Goal: Task Accomplishment & Management: Use online tool/utility

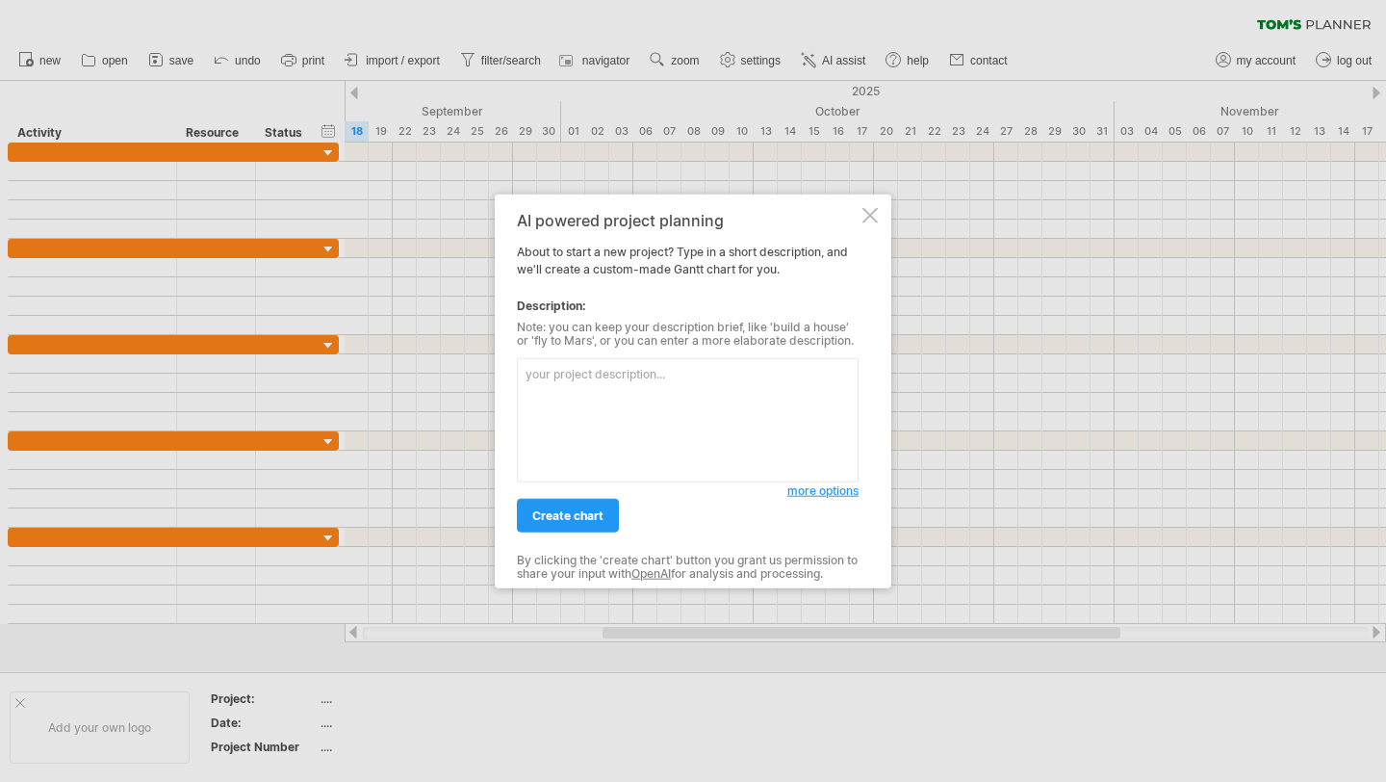
click at [644, 430] on textarea at bounding box center [688, 420] width 342 height 124
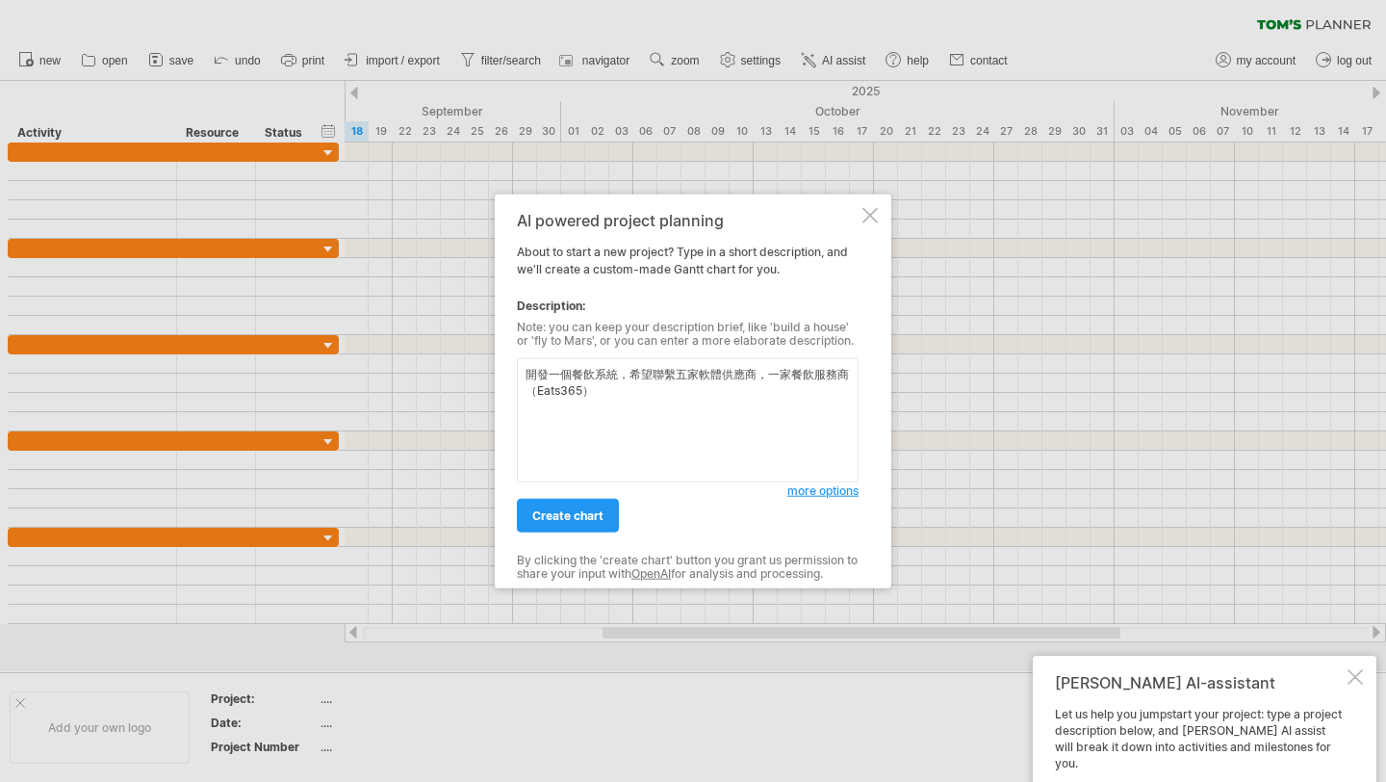
click at [674, 401] on textarea "開發一個餐飲系統，希望聯繫五家軟體供應商，一家餐飲服務商（Eats365）" at bounding box center [688, 420] width 342 height 124
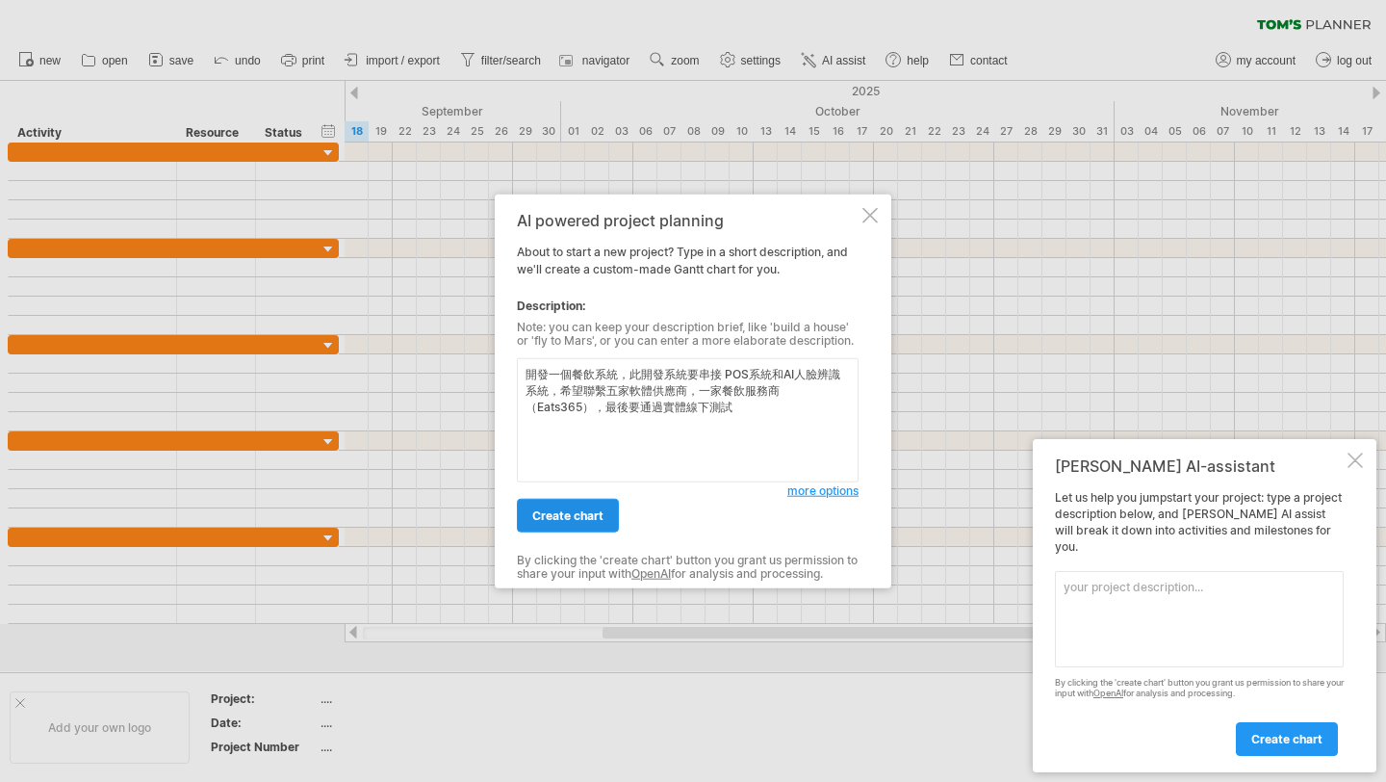
type textarea "開發一個餐飲系統，此開發系統要串接 POS系統和AI人臉辨識系統，希望聯繫五家軟體供應商，一家餐飲服務商（Eats365），最後要通過實體線下測試"
click at [553, 513] on span "create chart" at bounding box center [567, 515] width 71 height 14
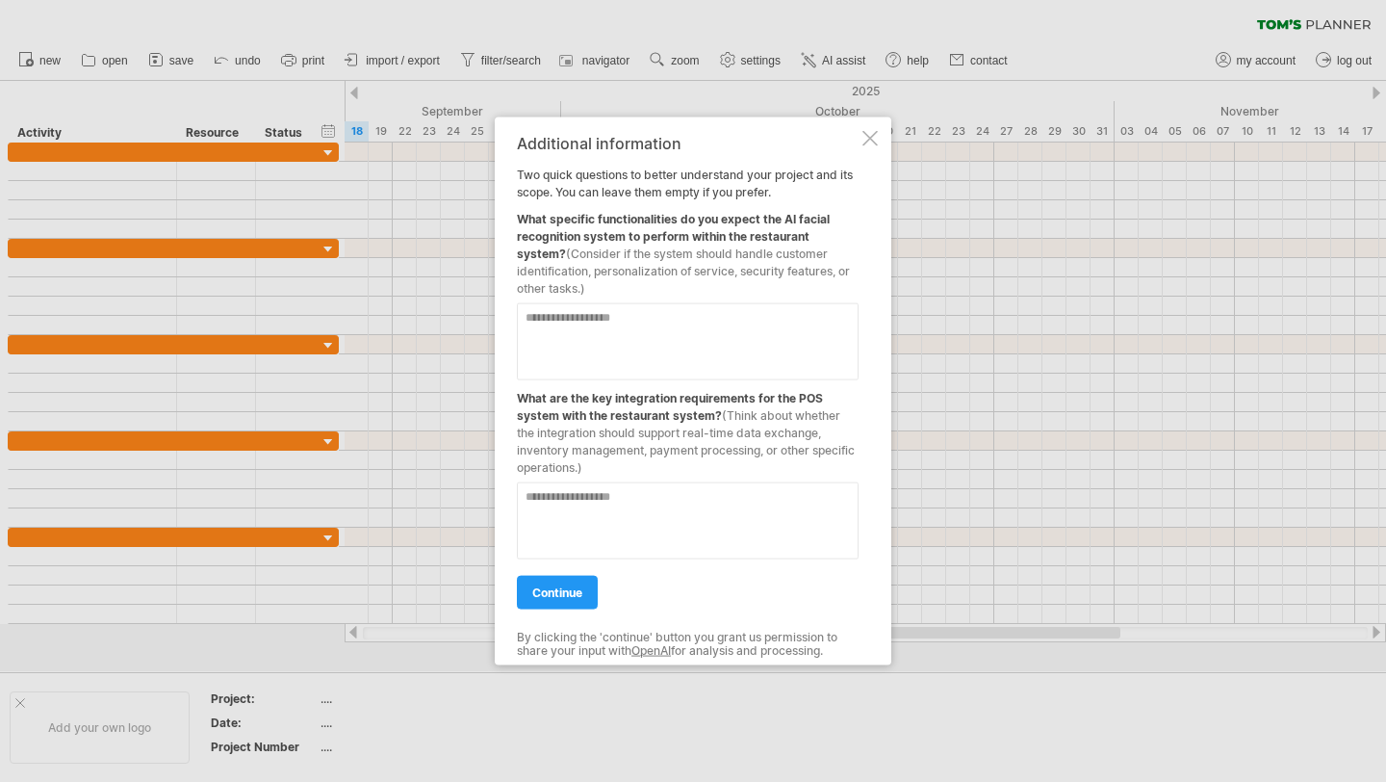
click at [758, 309] on textarea at bounding box center [688, 341] width 342 height 77
click at [760, 326] on textarea at bounding box center [688, 341] width 342 height 77
type textarea "*"
type textarea "**********"
click at [673, 524] on textarea at bounding box center [688, 520] width 342 height 77
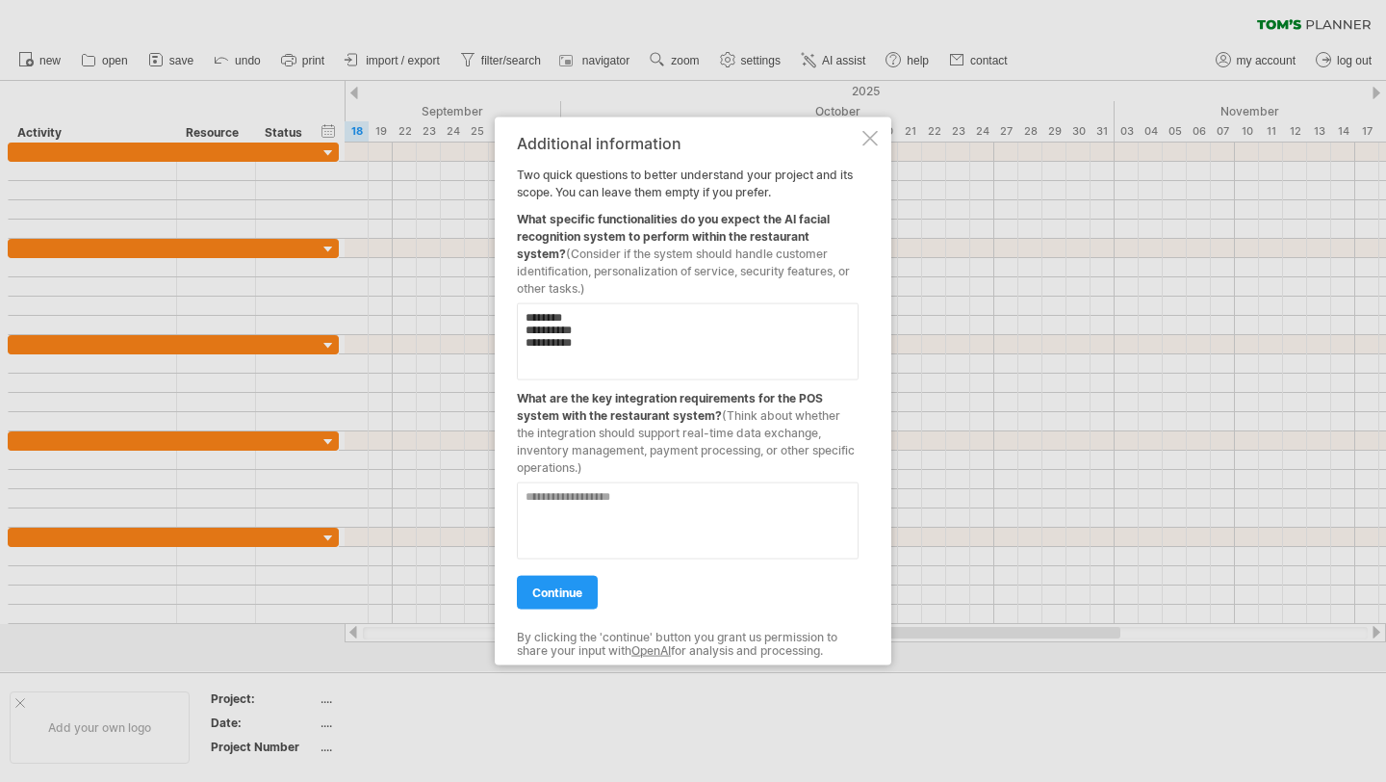
click at [749, 504] on textarea at bounding box center [688, 520] width 342 height 77
type textarea "*"
type textarea "******"
type textarea "**********"
click at [605, 587] on div "continue" at bounding box center [688, 583] width 342 height 49
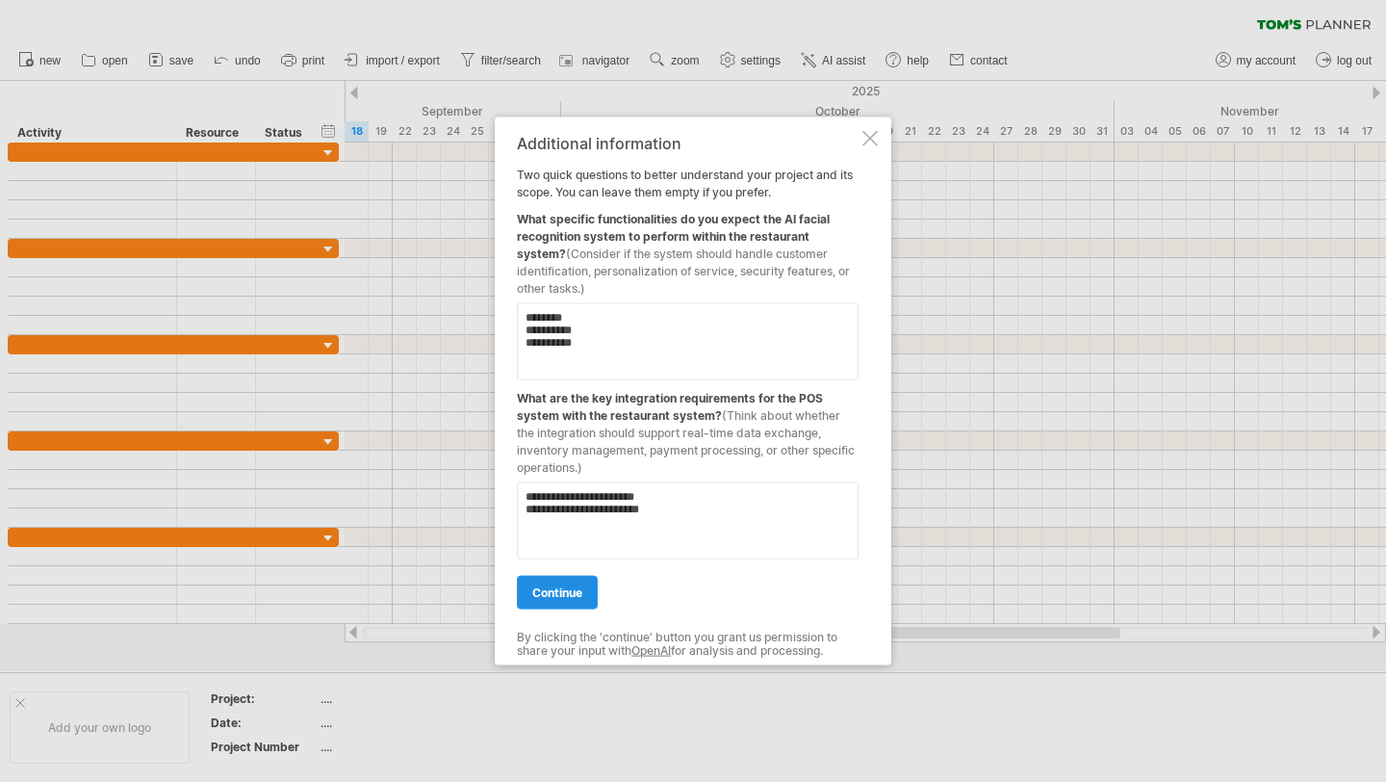
click at [570, 587] on span "continue" at bounding box center [557, 592] width 50 height 14
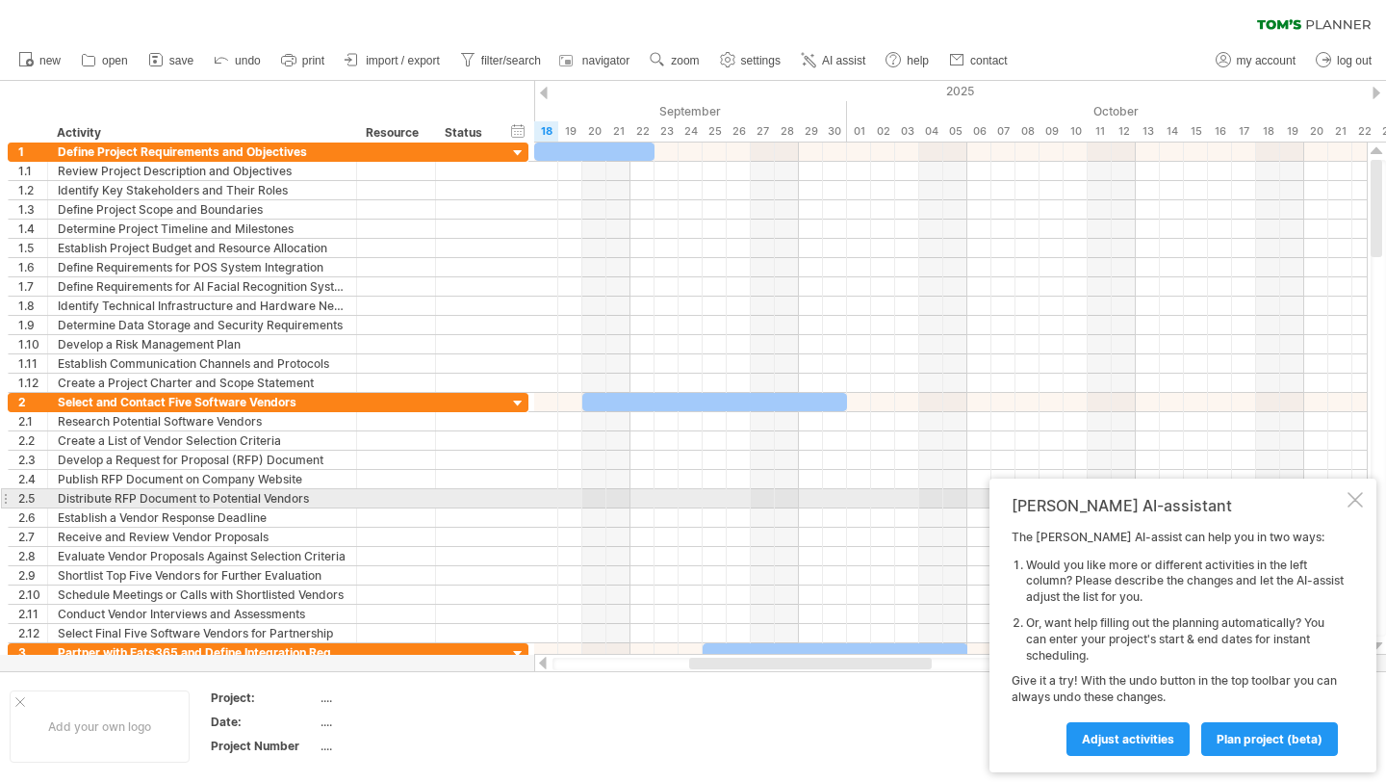
click at [1356, 494] on div at bounding box center [1355, 499] width 15 height 15
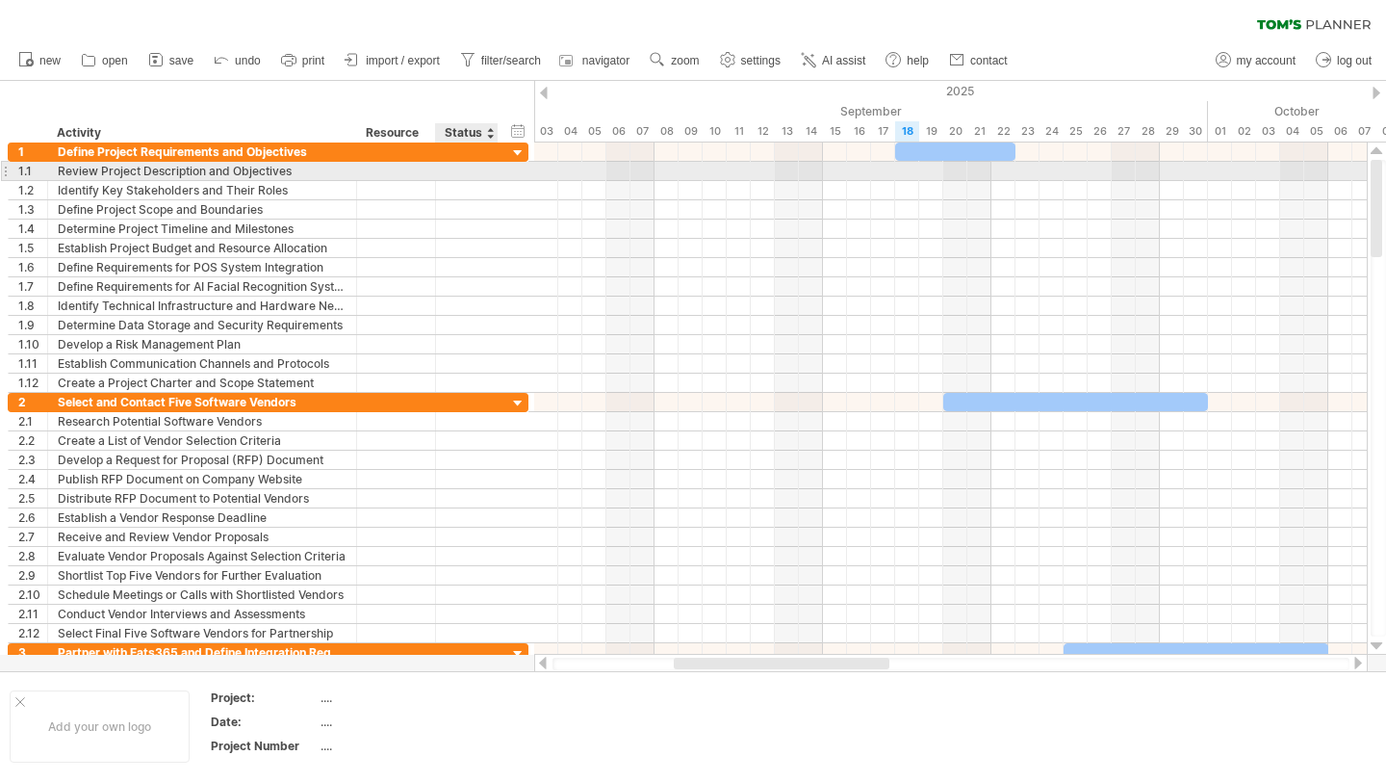
click at [478, 168] on div at bounding box center [467, 171] width 42 height 18
click at [484, 170] on input "text" at bounding box center [467, 171] width 42 height 18
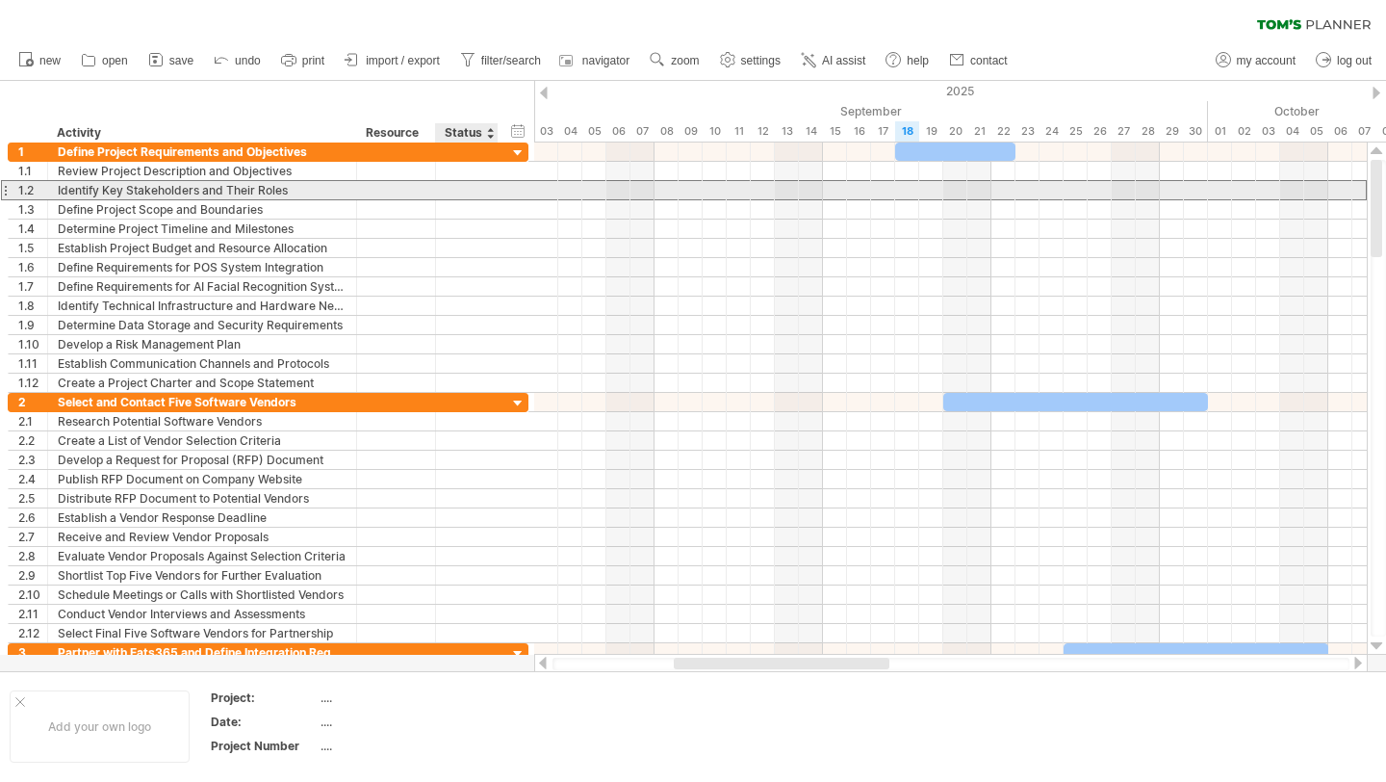
click at [482, 196] on div at bounding box center [467, 190] width 42 height 18
click at [482, 196] on input "text" at bounding box center [467, 190] width 42 height 18
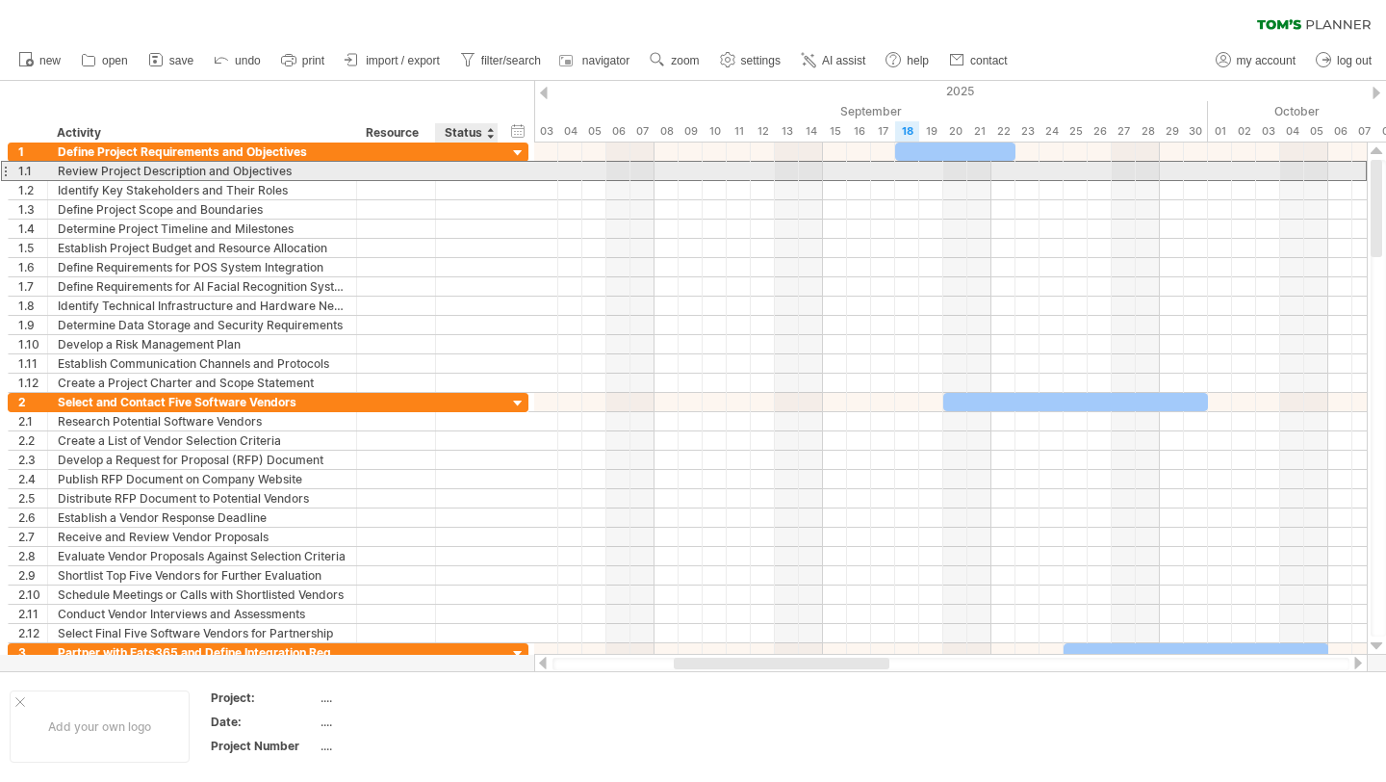
click at [485, 177] on div at bounding box center [467, 171] width 42 height 18
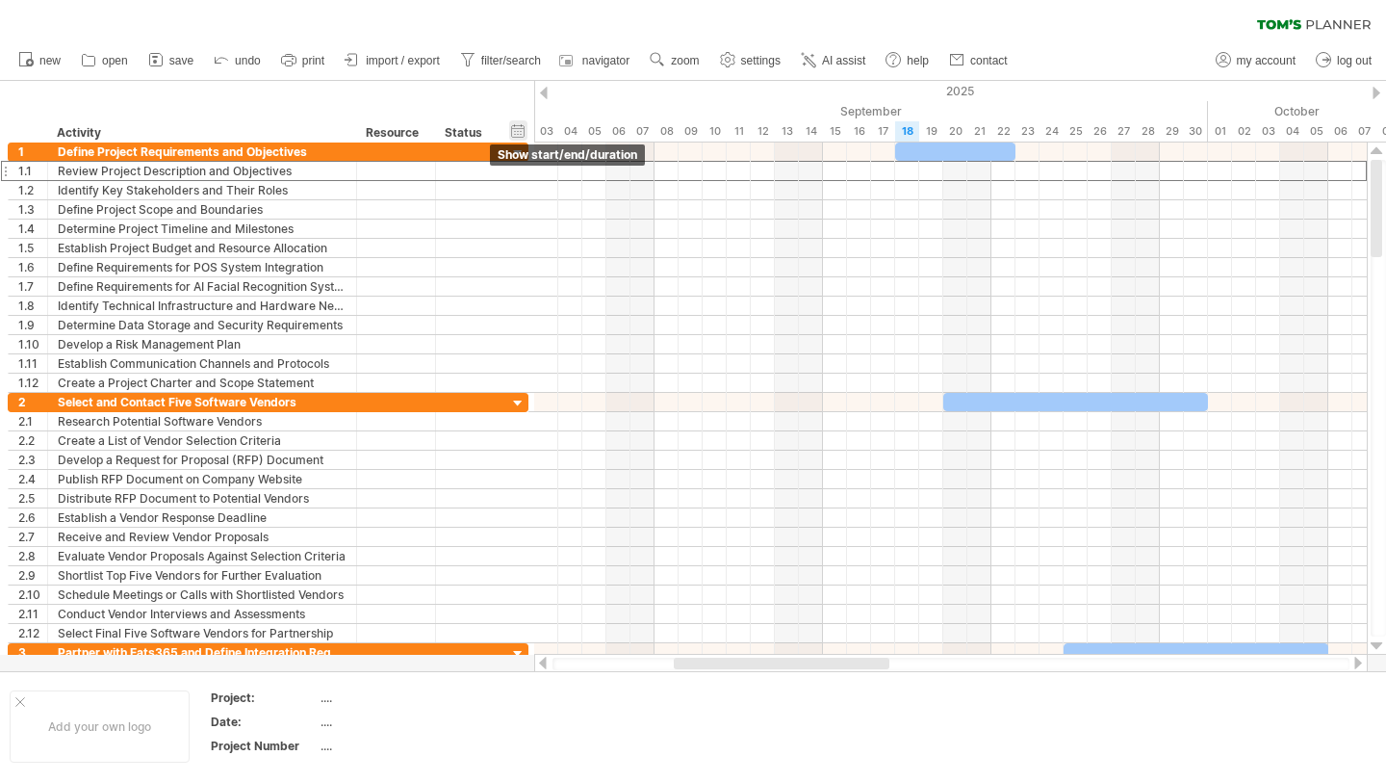
click at [524, 123] on div "hide start/end/duration show start/end/duration" at bounding box center [518, 130] width 18 height 20
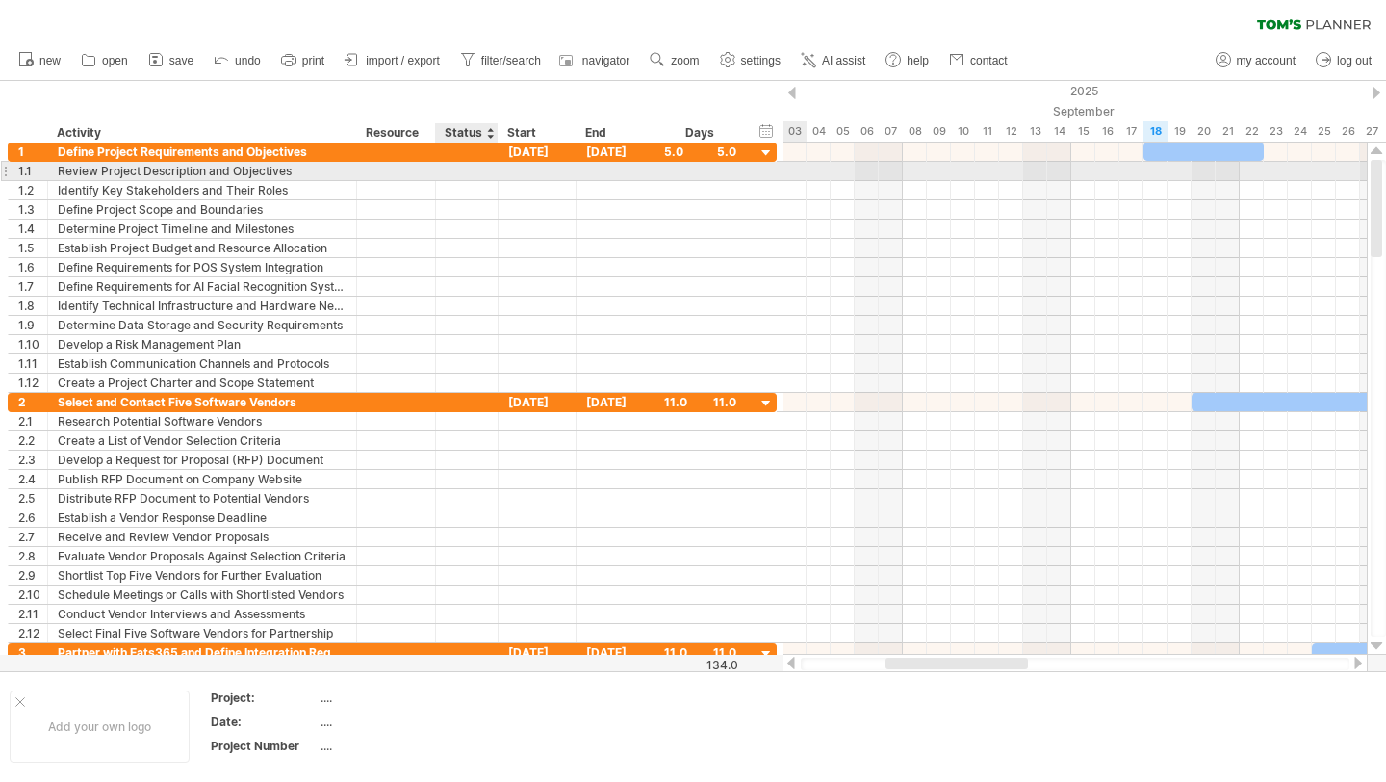
click at [461, 167] on div at bounding box center [467, 171] width 42 height 18
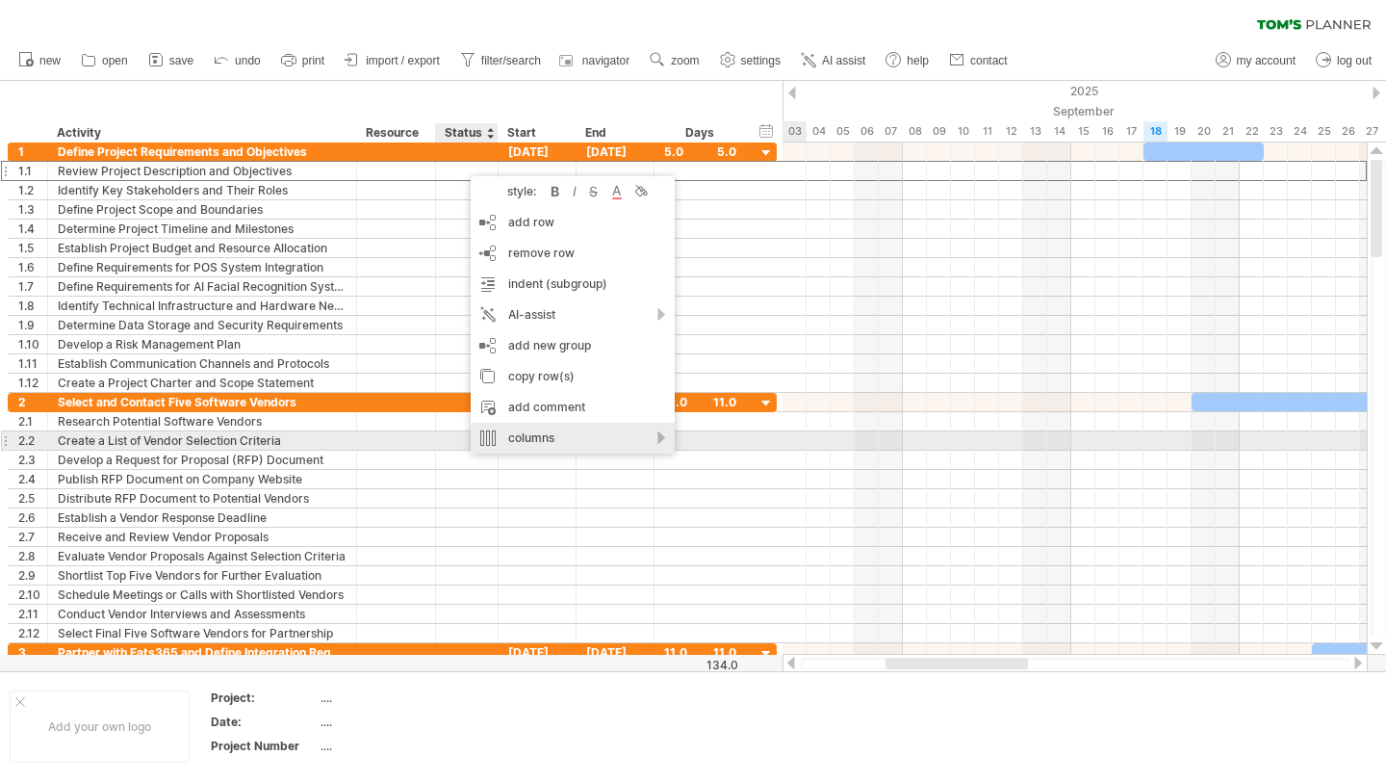
click at [594, 442] on div "columns" at bounding box center [573, 438] width 204 height 31
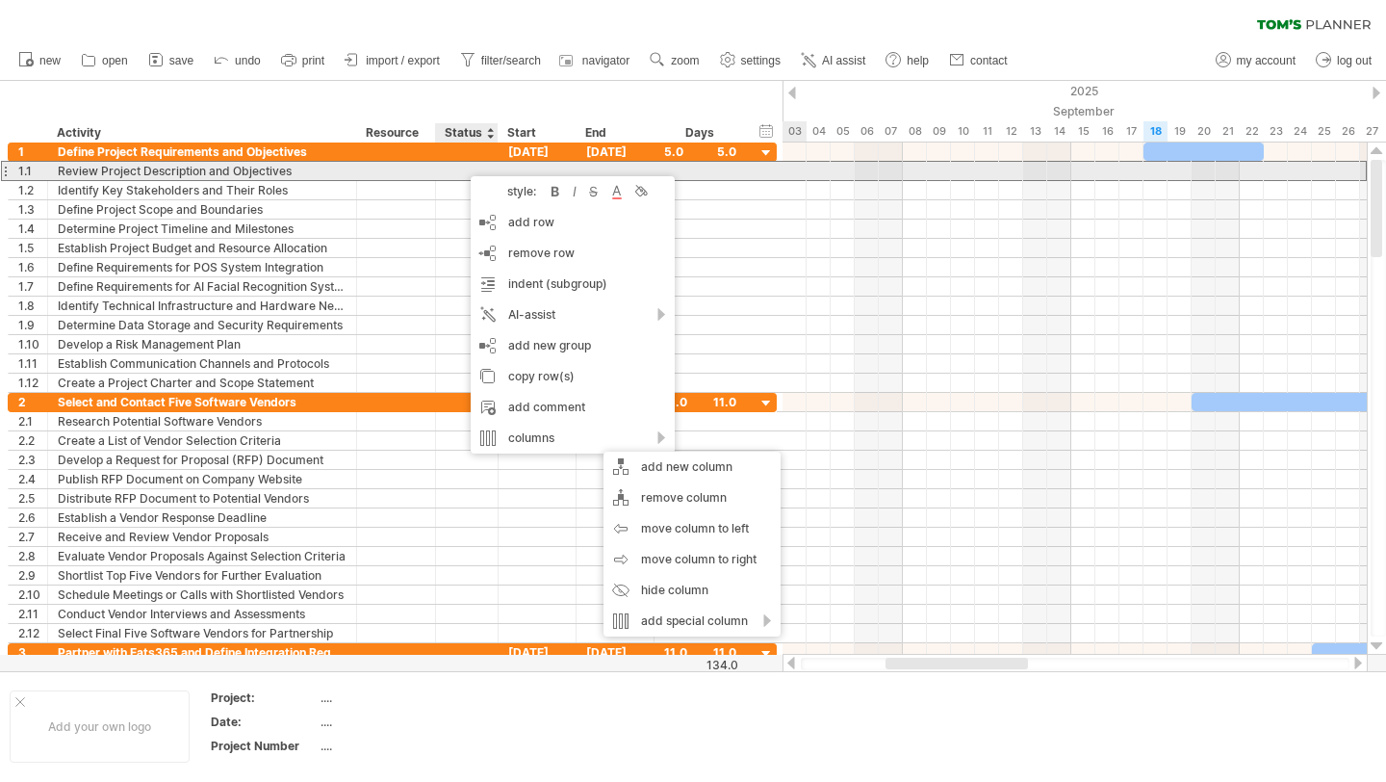
click at [435, 175] on div at bounding box center [396, 171] width 79 height 18
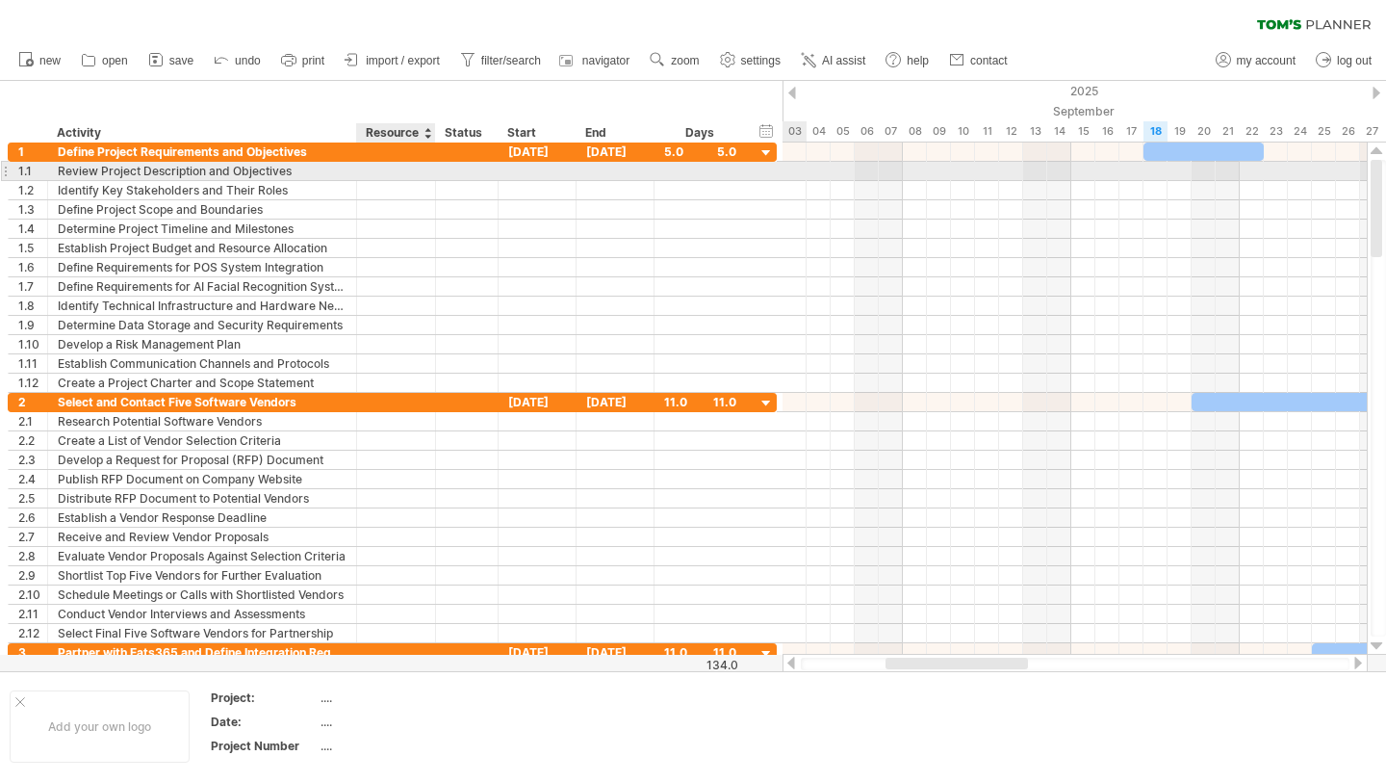
click at [404, 175] on div at bounding box center [396, 171] width 59 height 18
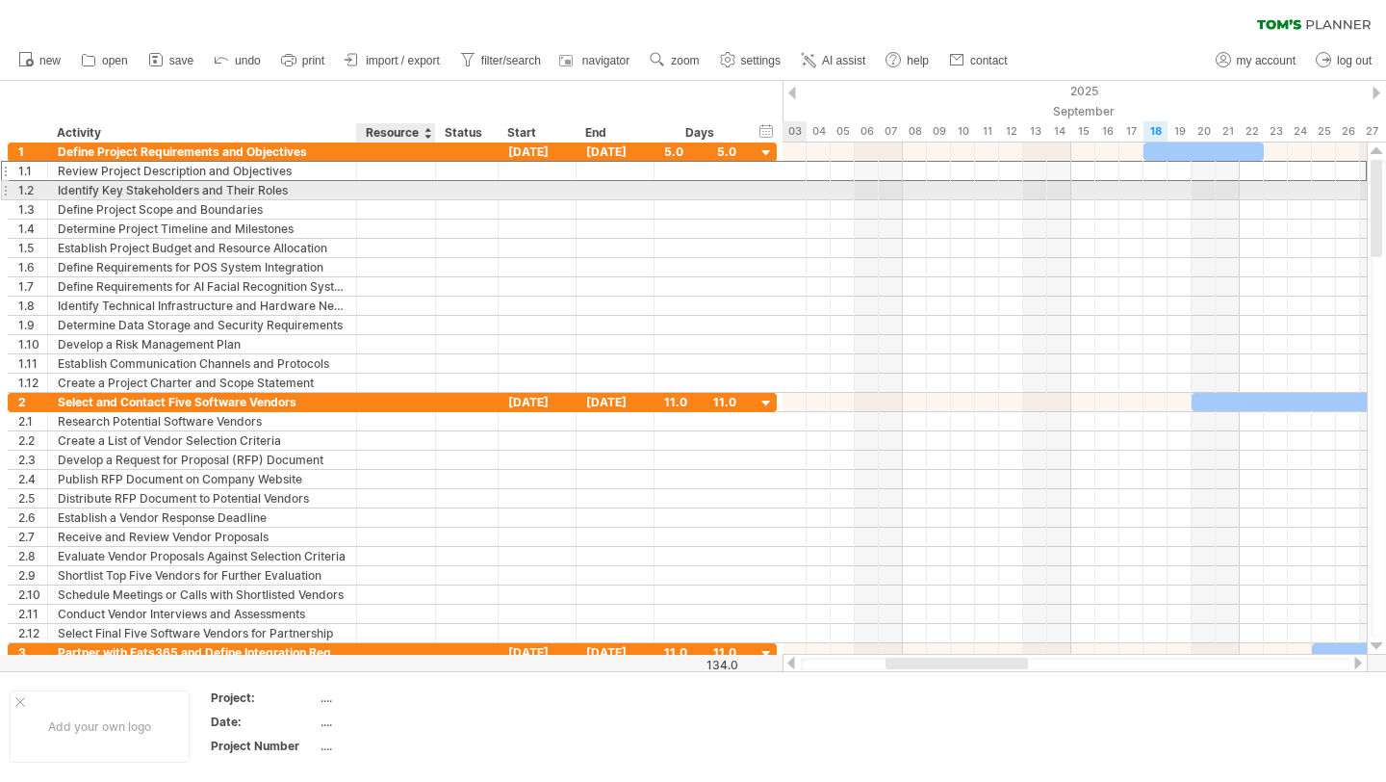
click at [399, 194] on div at bounding box center [396, 190] width 59 height 18
click at [448, 191] on div at bounding box center [467, 190] width 42 height 18
click at [448, 191] on input "text" at bounding box center [467, 190] width 42 height 18
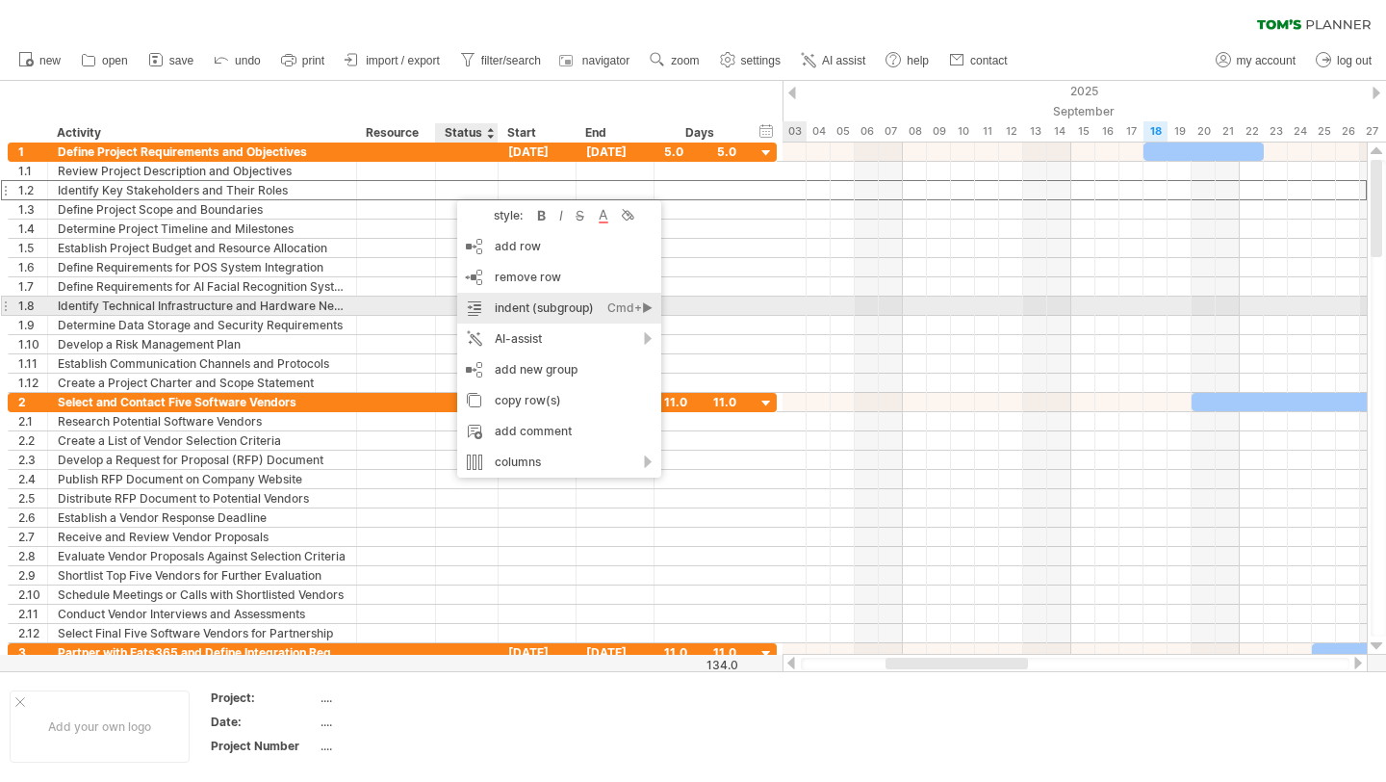
click at [502, 312] on div "indent (subgroup) Ctrl+► Cmd+►" at bounding box center [559, 308] width 204 height 31
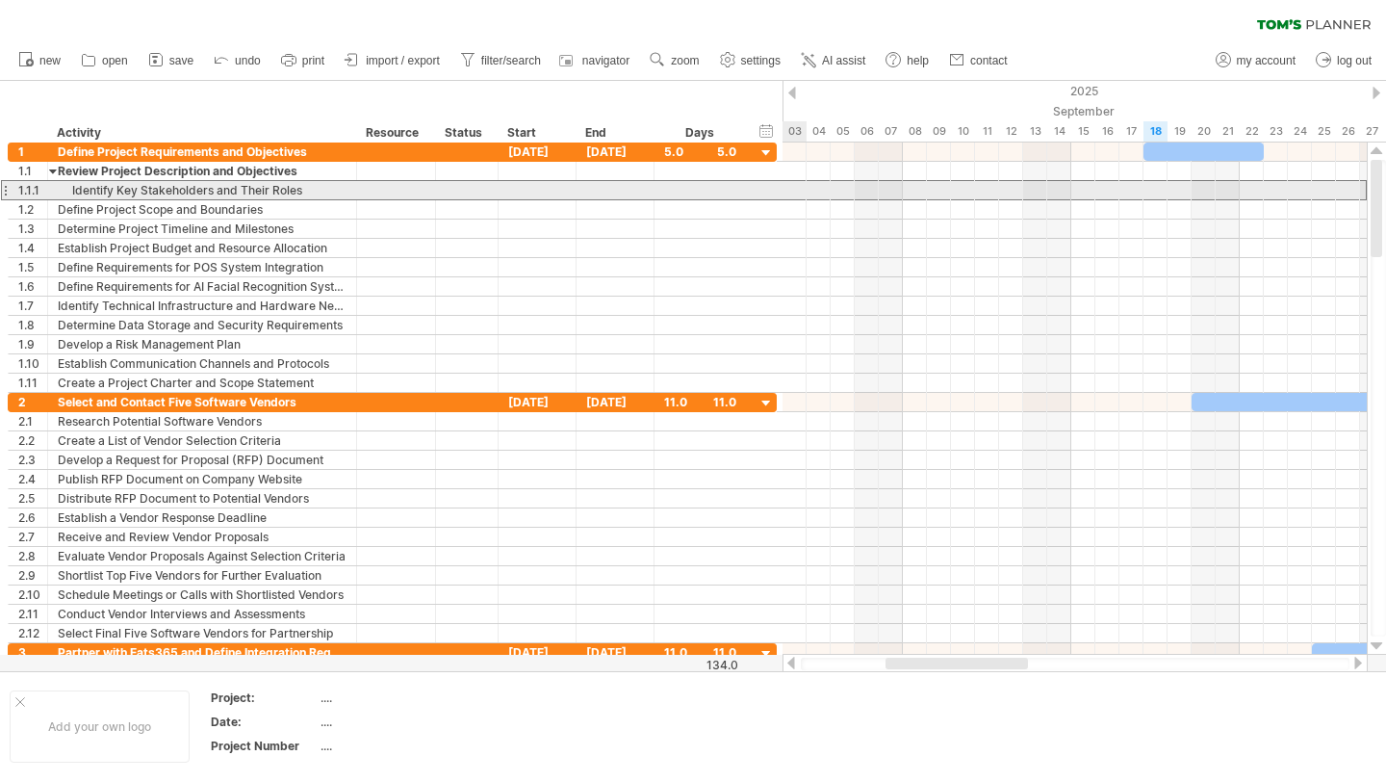
click at [464, 191] on div at bounding box center [467, 190] width 42 height 18
click at [464, 191] on input "text" at bounding box center [467, 190] width 42 height 18
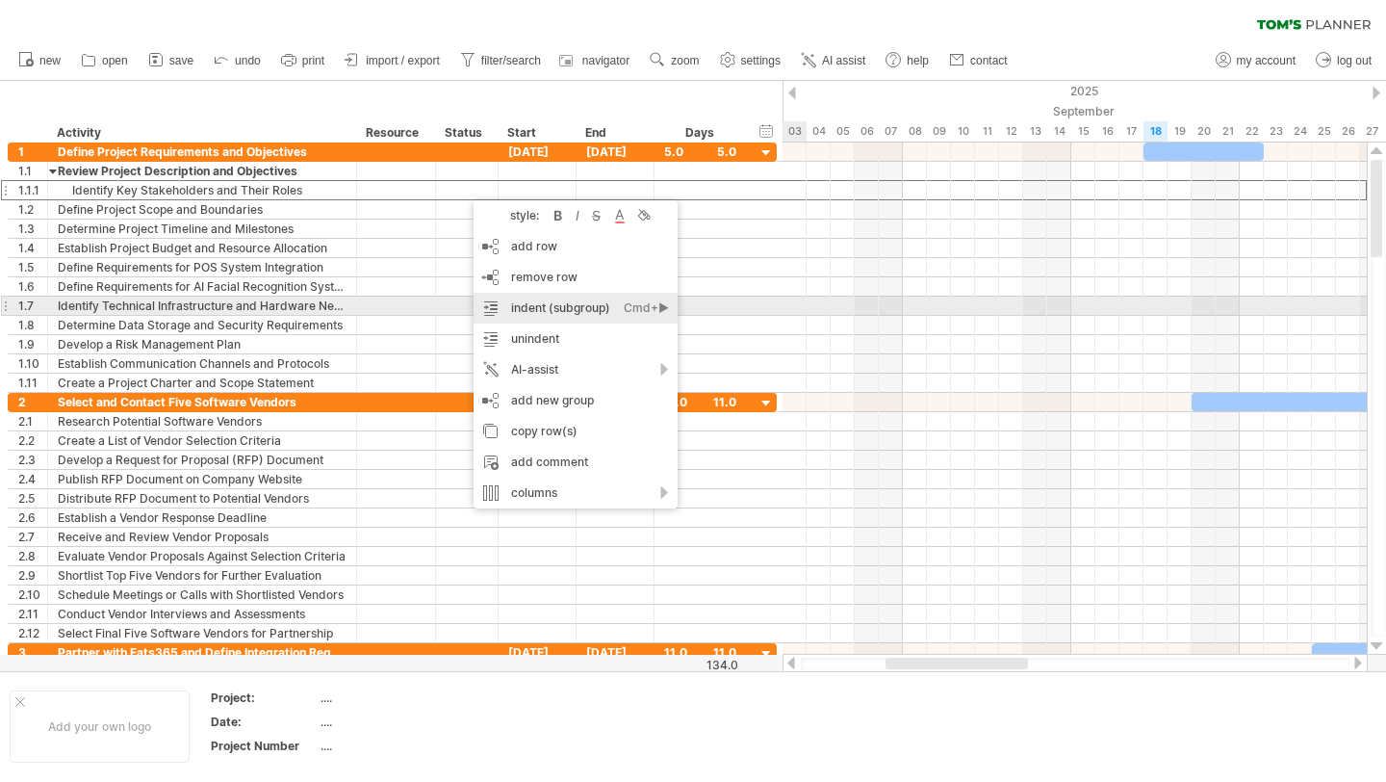
click at [661, 308] on div "Cmd+►" at bounding box center [646, 308] width 45 height 31
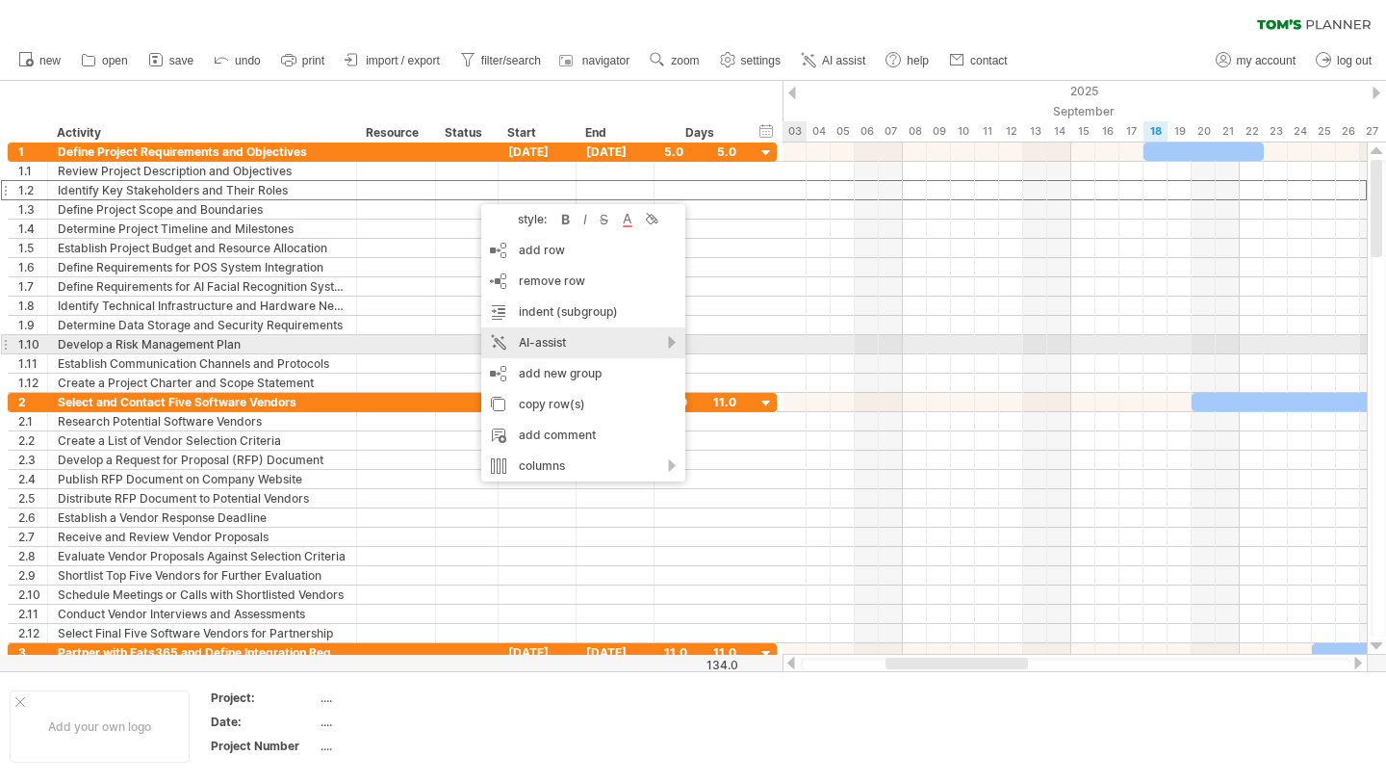
click at [644, 345] on div "AI-assist" at bounding box center [583, 342] width 204 height 31
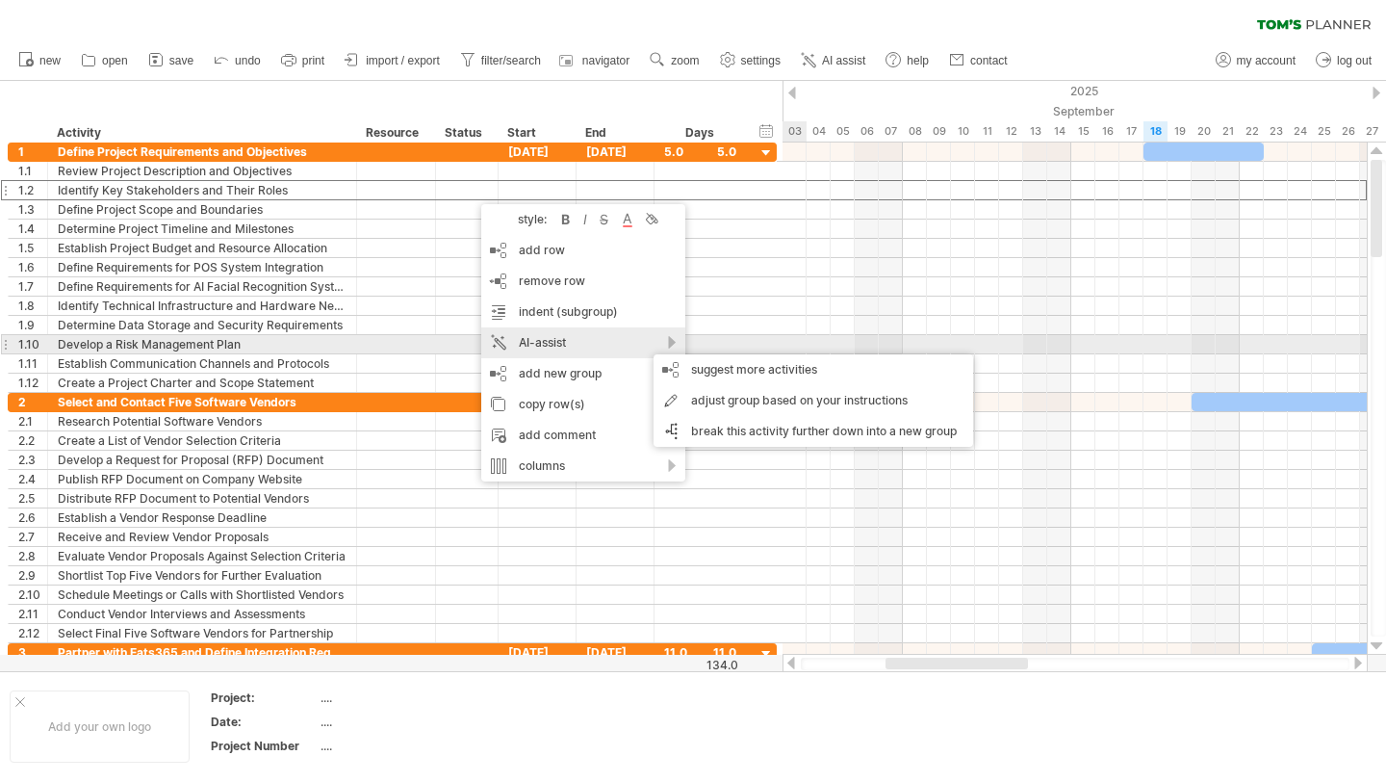
click at [644, 345] on div "AI-assist" at bounding box center [583, 342] width 204 height 31
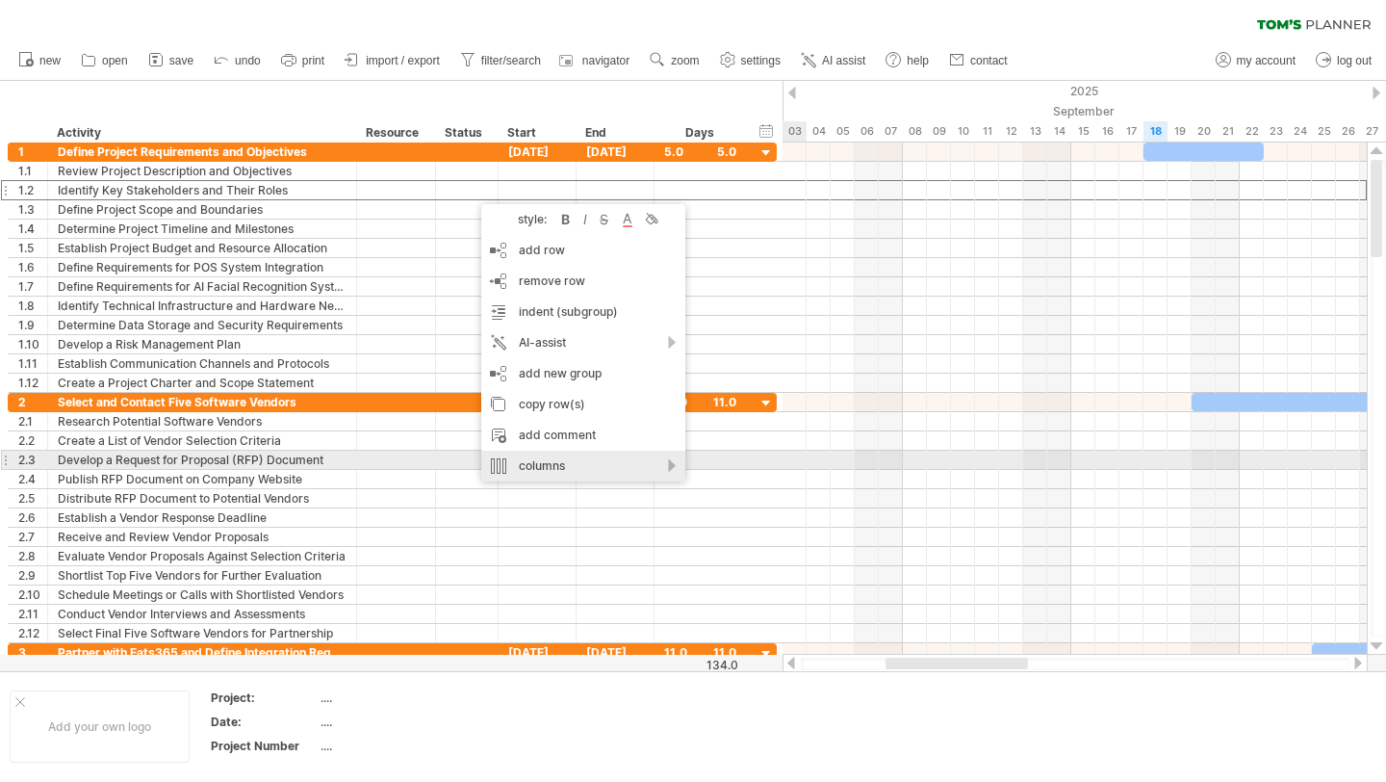
click at [613, 469] on div "columns" at bounding box center [583, 466] width 204 height 31
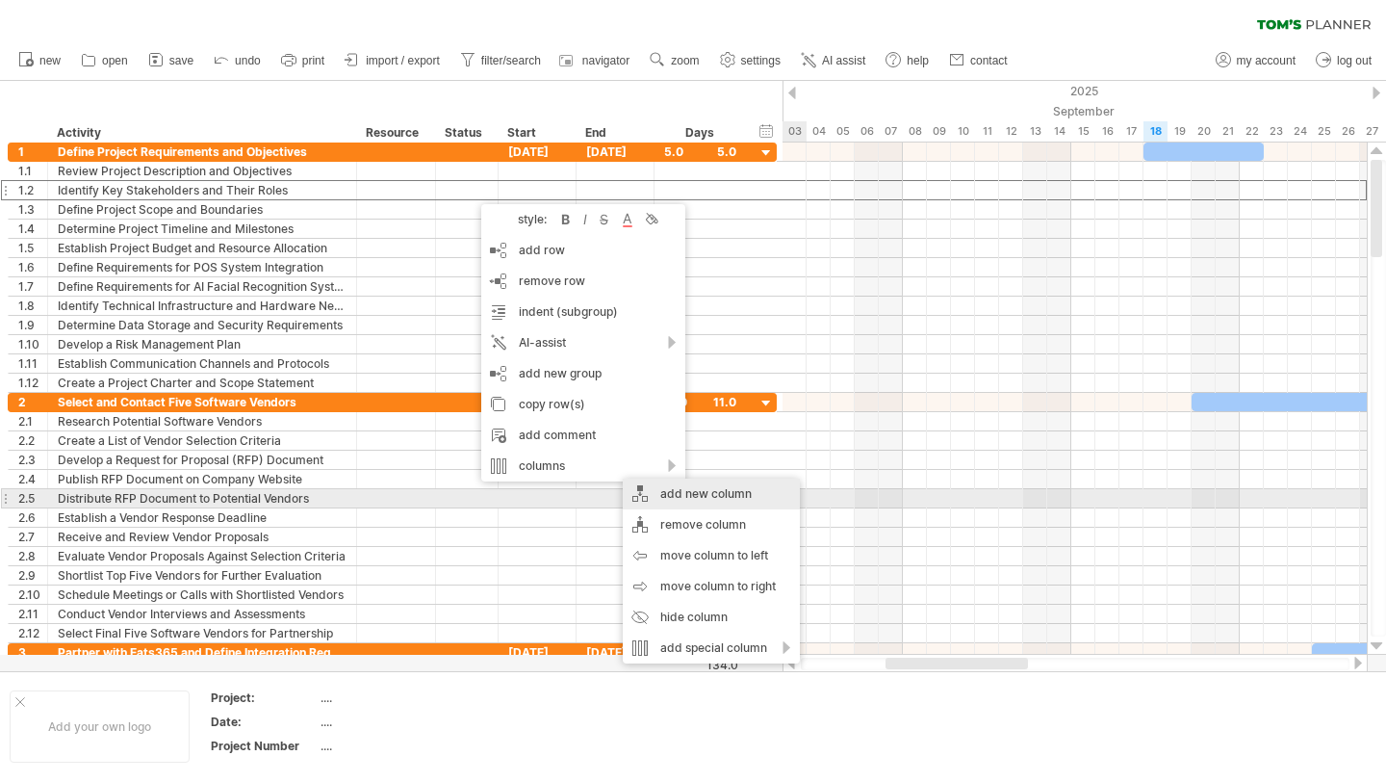
click at [749, 503] on div "add new column" at bounding box center [711, 493] width 177 height 31
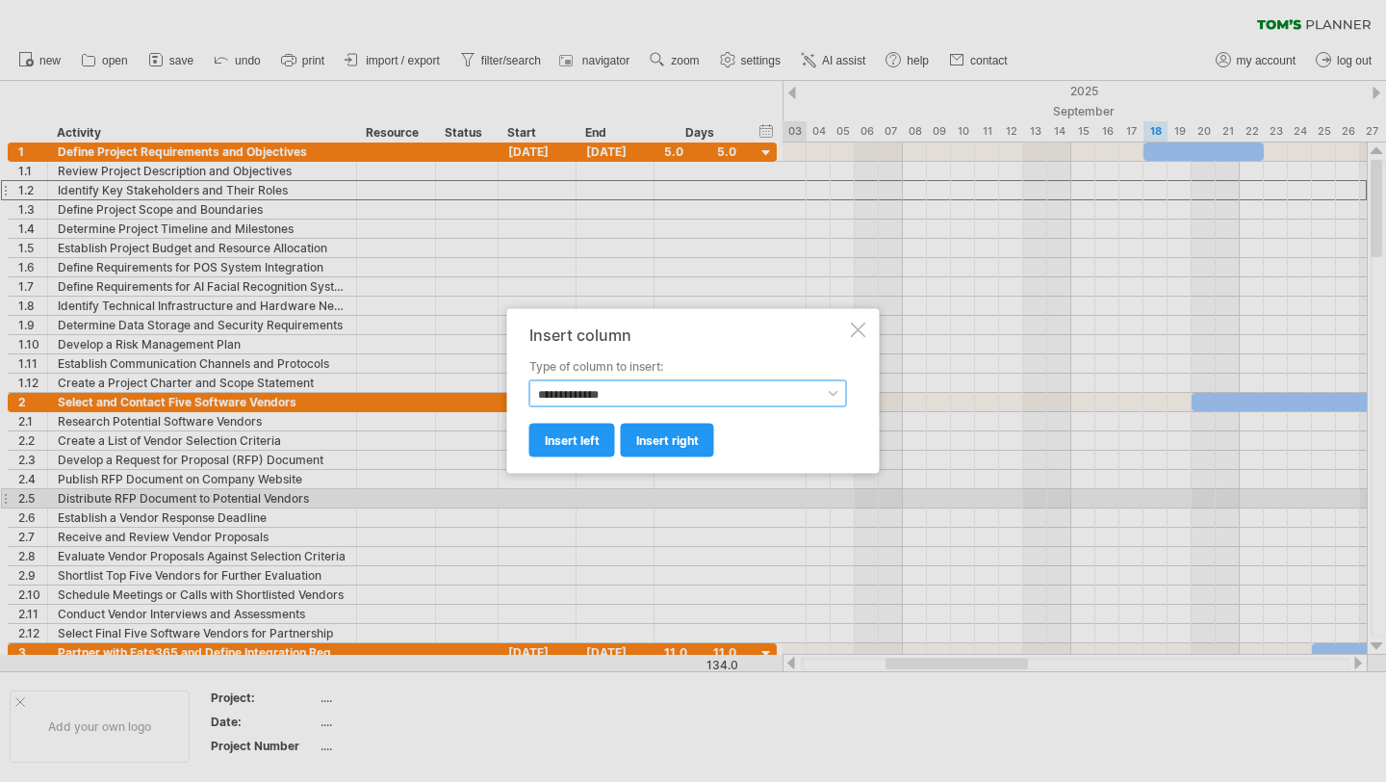
click at [674, 384] on select "**********" at bounding box center [688, 393] width 318 height 27
select select "******"
click at [529, 380] on select "**********" at bounding box center [688, 393] width 318 height 27
click at [662, 446] on span "insert right" at bounding box center [667, 440] width 63 height 14
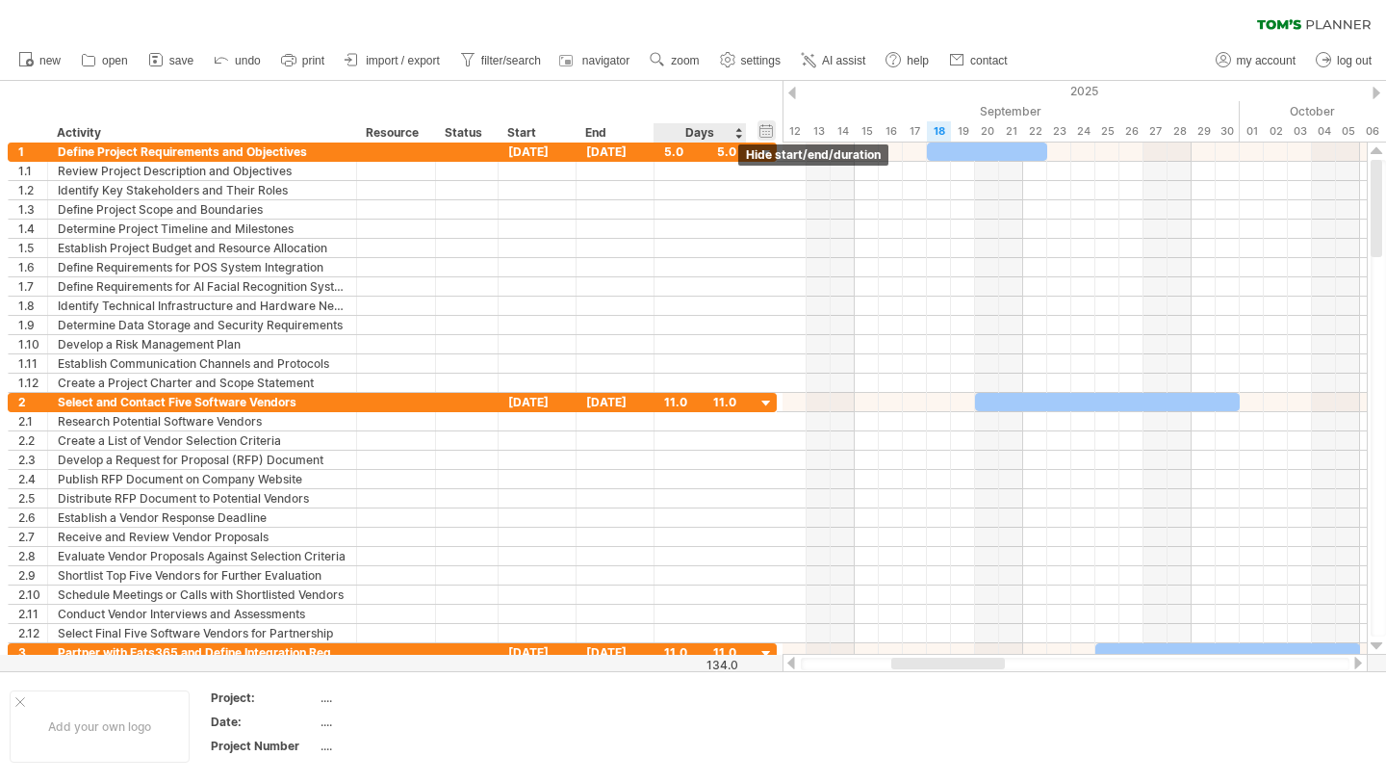
click at [764, 134] on div "hide start/end/duration show start/end/duration" at bounding box center [767, 130] width 18 height 20
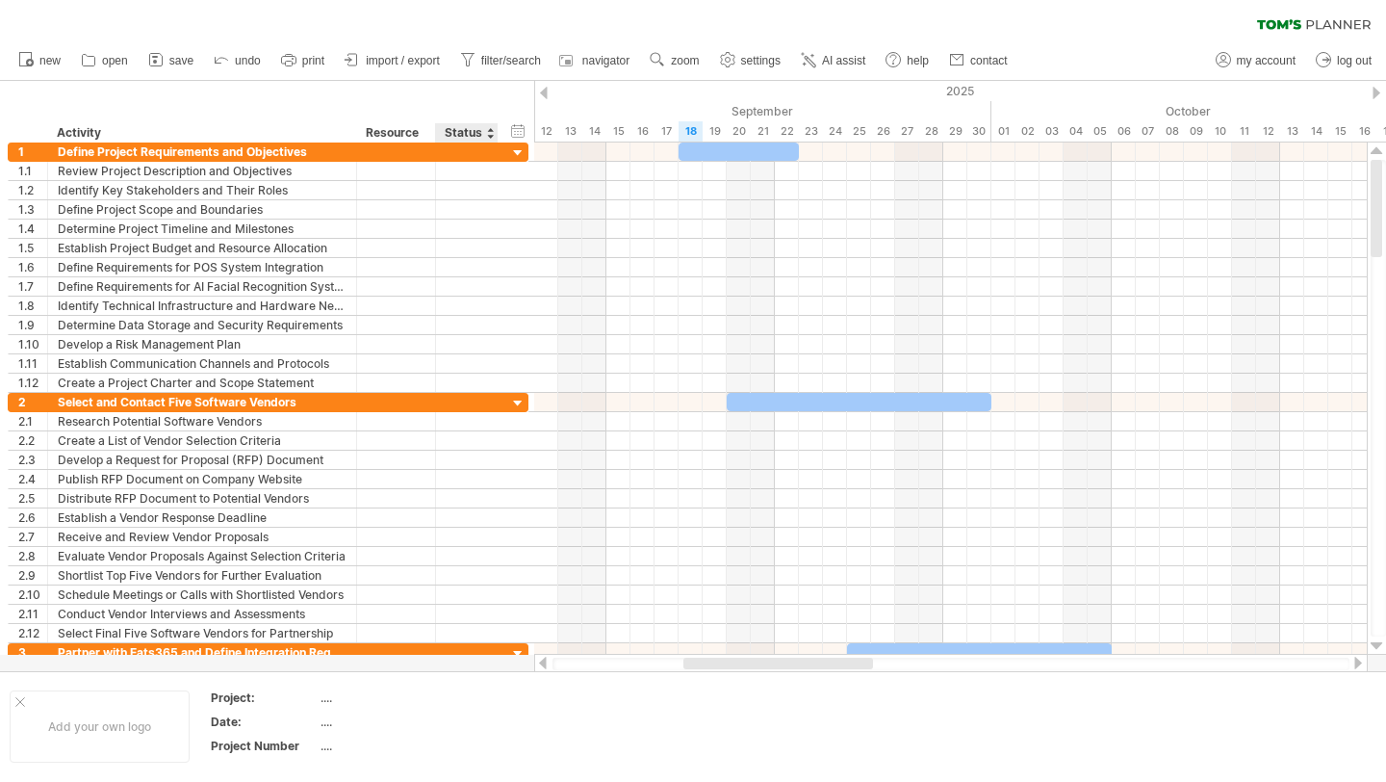
click at [507, 130] on div "hide start/end/duration show start/end/duration ******** Activity ******** Reso…" at bounding box center [267, 112] width 534 height 62
click at [517, 130] on div "hide start/end/duration show start/end/duration" at bounding box center [518, 130] width 18 height 20
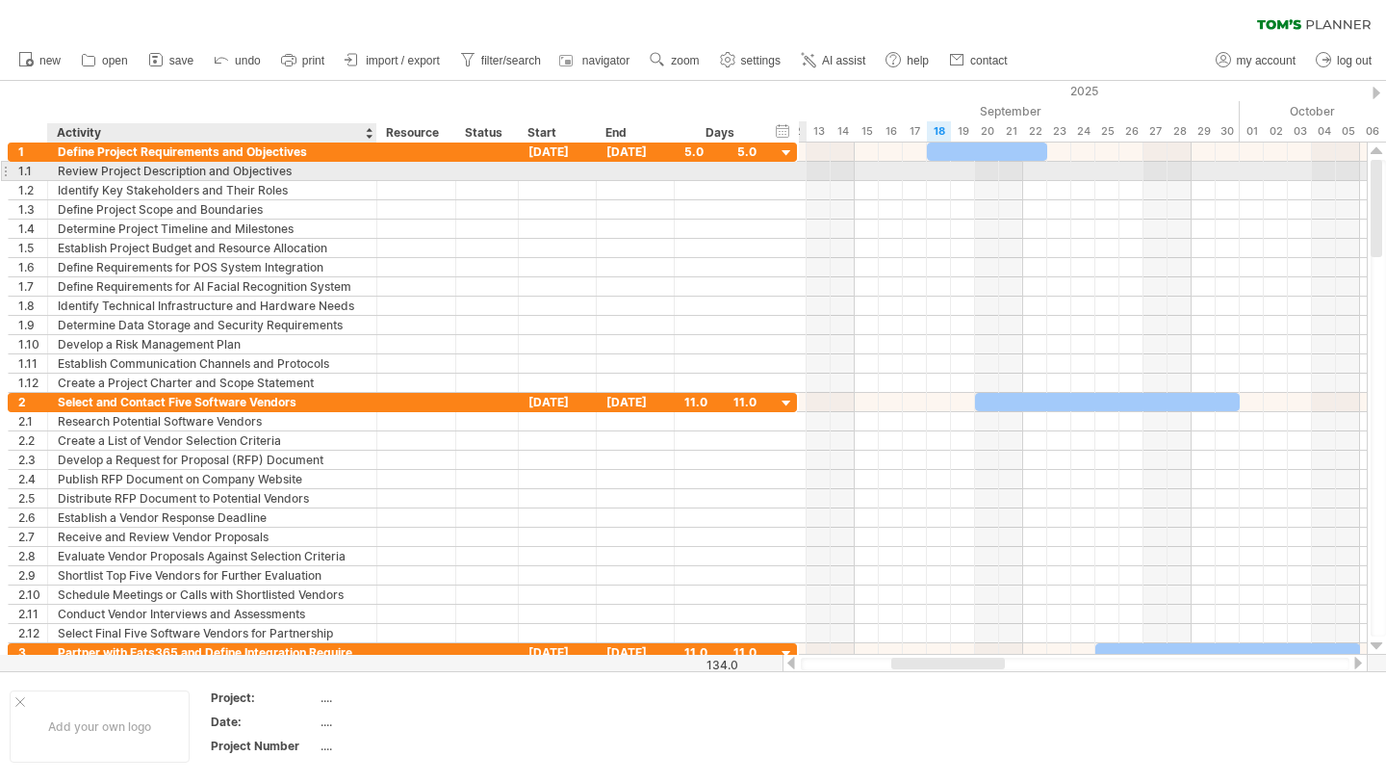
drag, startPoint x: 355, startPoint y: 164, endPoint x: 375, endPoint y: 166, distance: 20.3
click at [375, 166] on div at bounding box center [375, 171] width 10 height 19
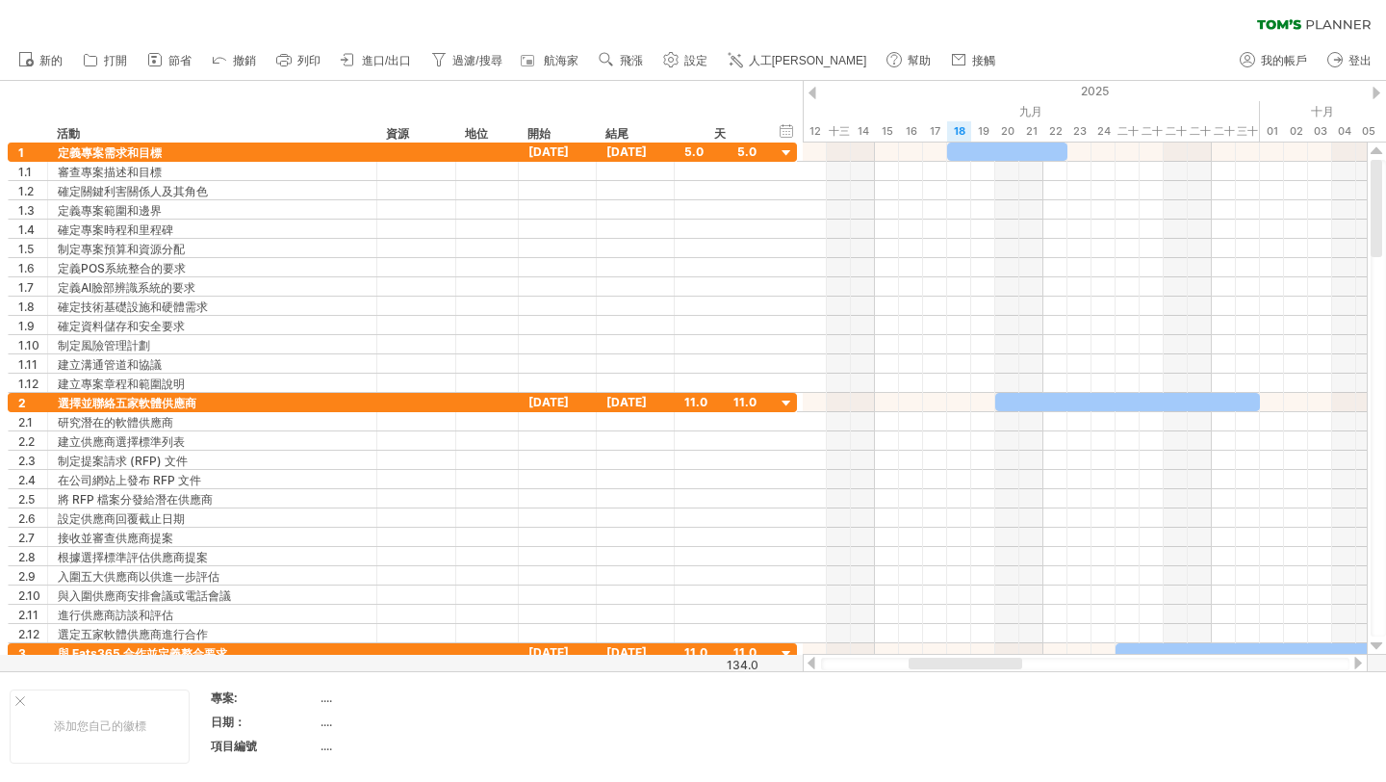
click at [762, 13] on div "清除過濾器 重新套用濾鏡" at bounding box center [693, 20] width 1386 height 40
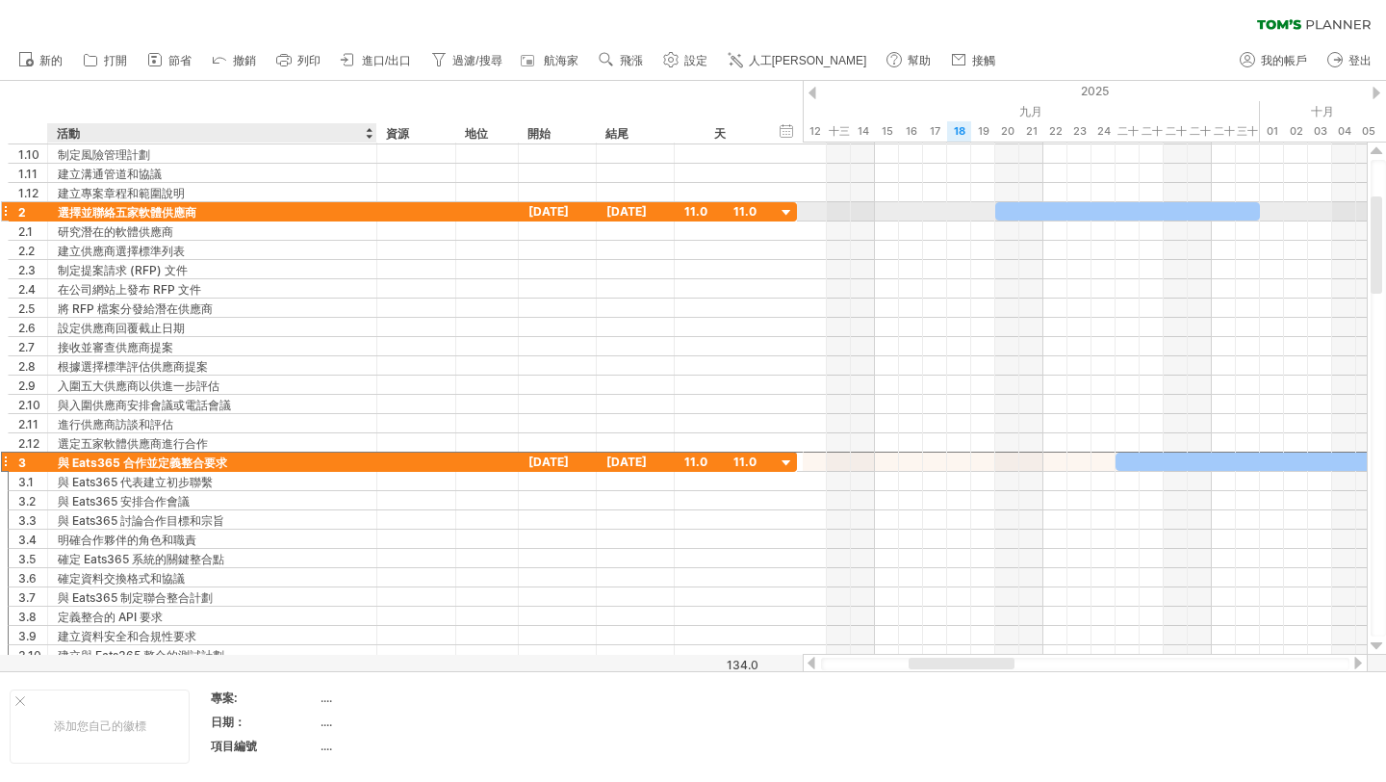
drag, startPoint x: 197, startPoint y: 462, endPoint x: 211, endPoint y: 220, distance: 242.0
click at [211, 220] on div "**********" at bounding box center [403, 394] width 790 height 539
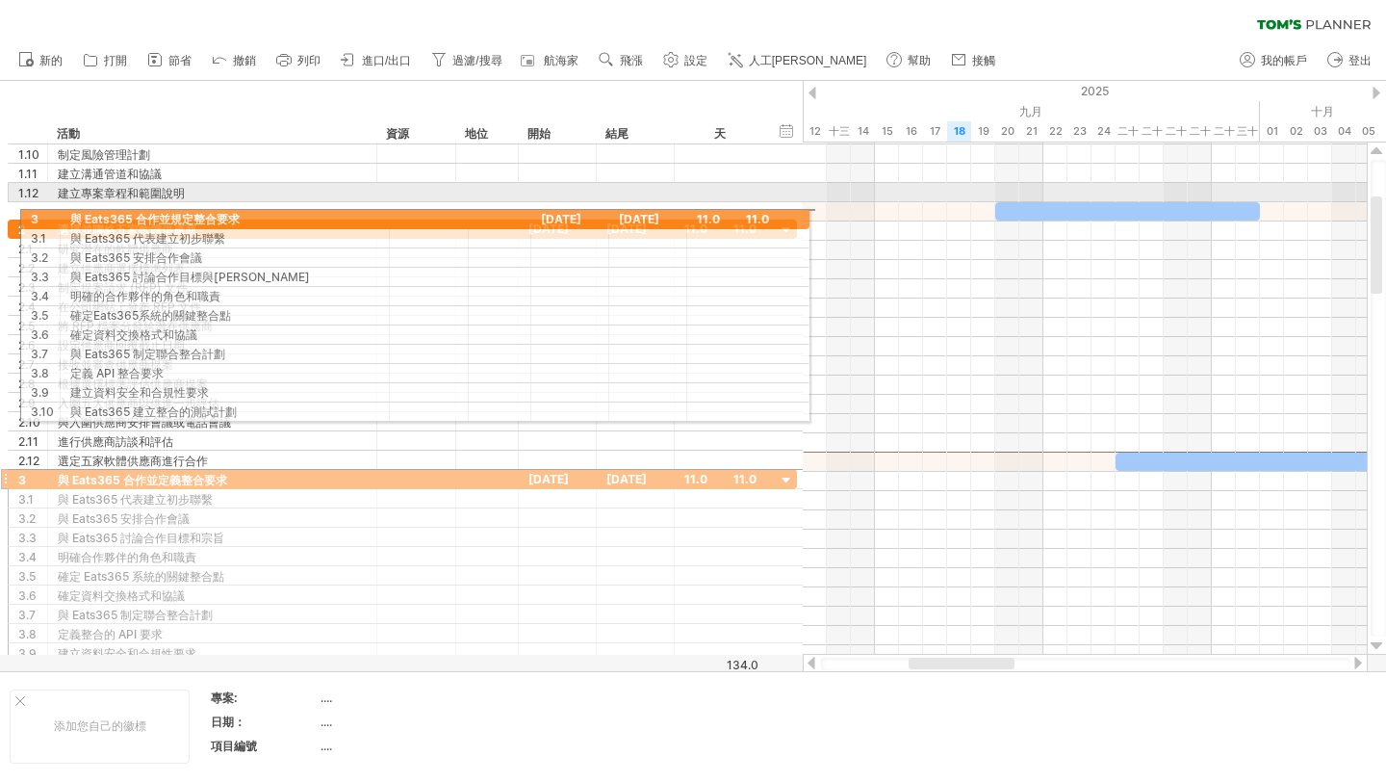
drag, startPoint x: 5, startPoint y: 461, endPoint x: 12, endPoint y: 216, distance: 245.6
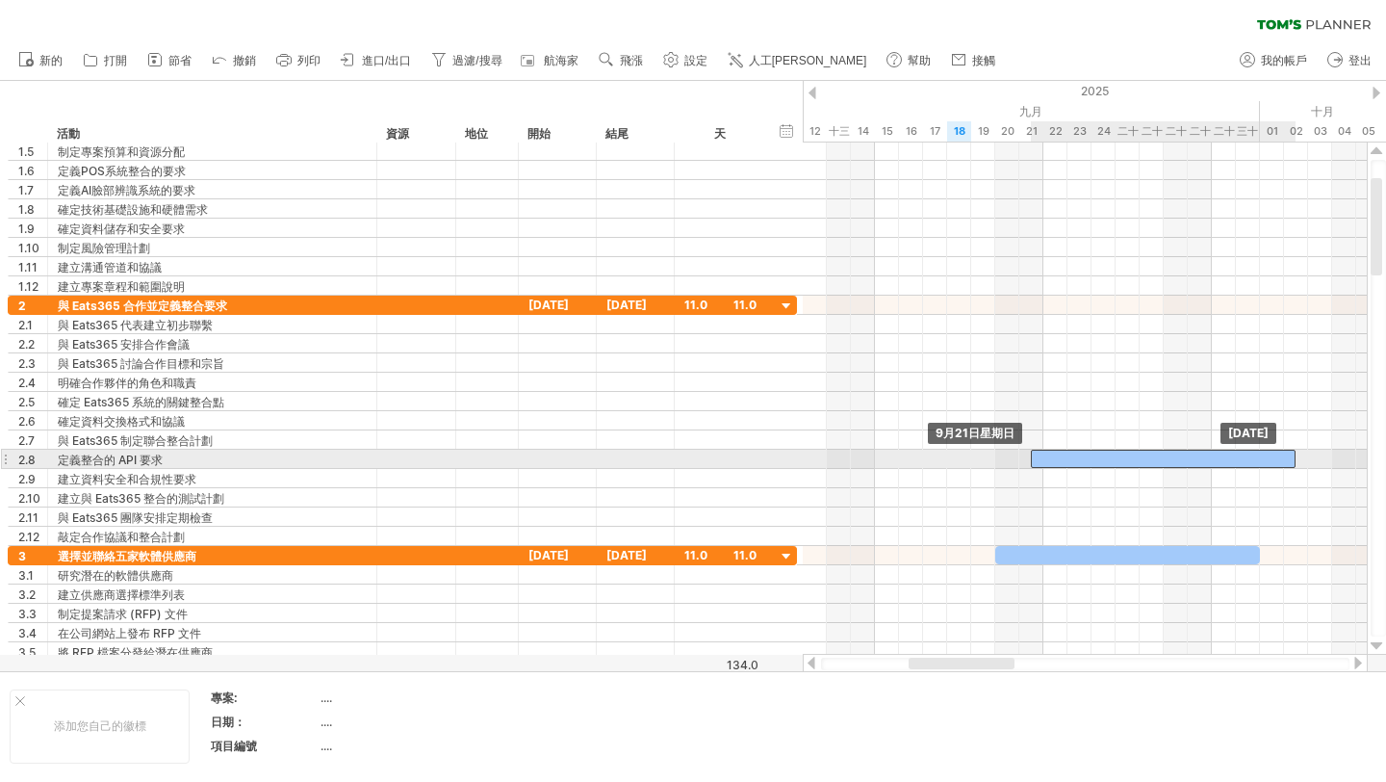
drag, startPoint x: 1132, startPoint y: 299, endPoint x: 1049, endPoint y: 452, distance: 174.0
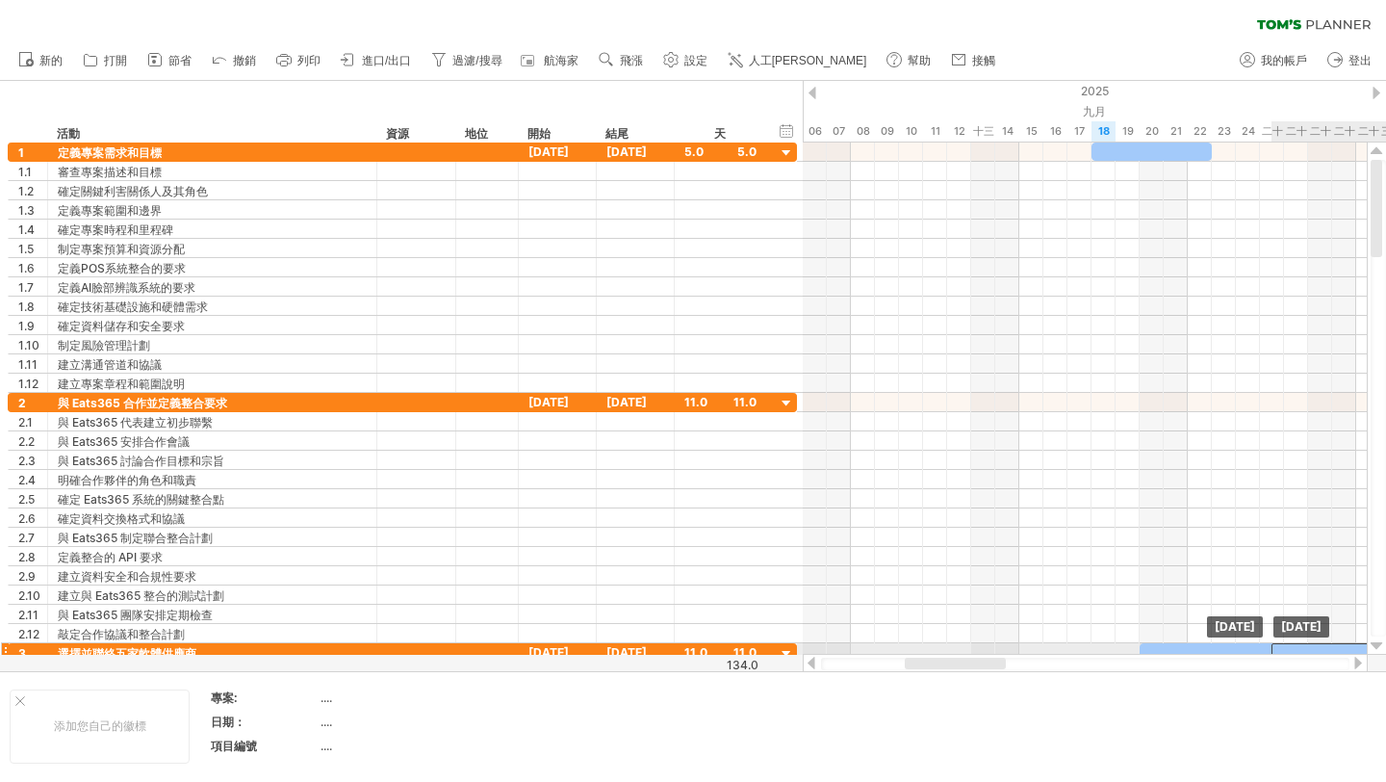
drag, startPoint x: 1297, startPoint y: 404, endPoint x: 1309, endPoint y: 649, distance: 244.8
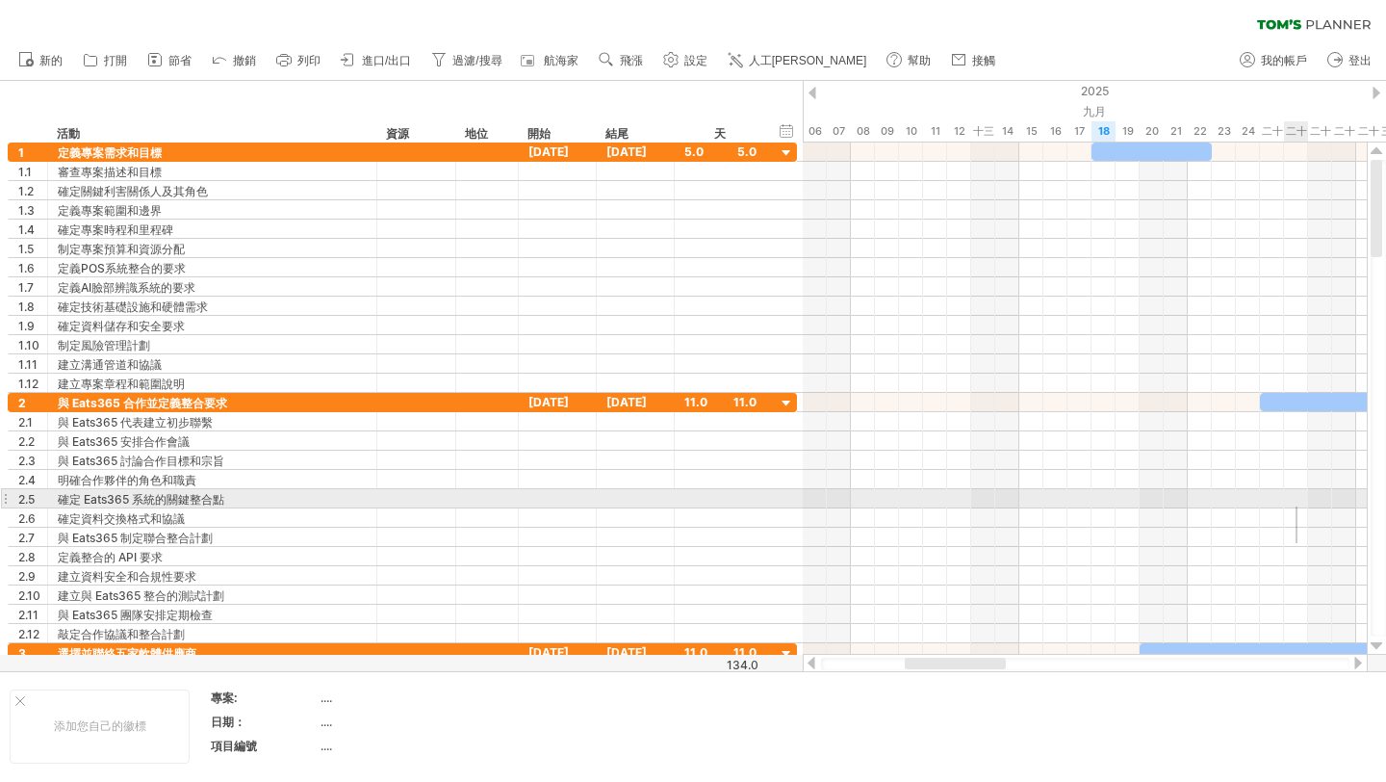
drag, startPoint x: 1298, startPoint y: 543, endPoint x: 1296, endPoint y: 506, distance: 36.6
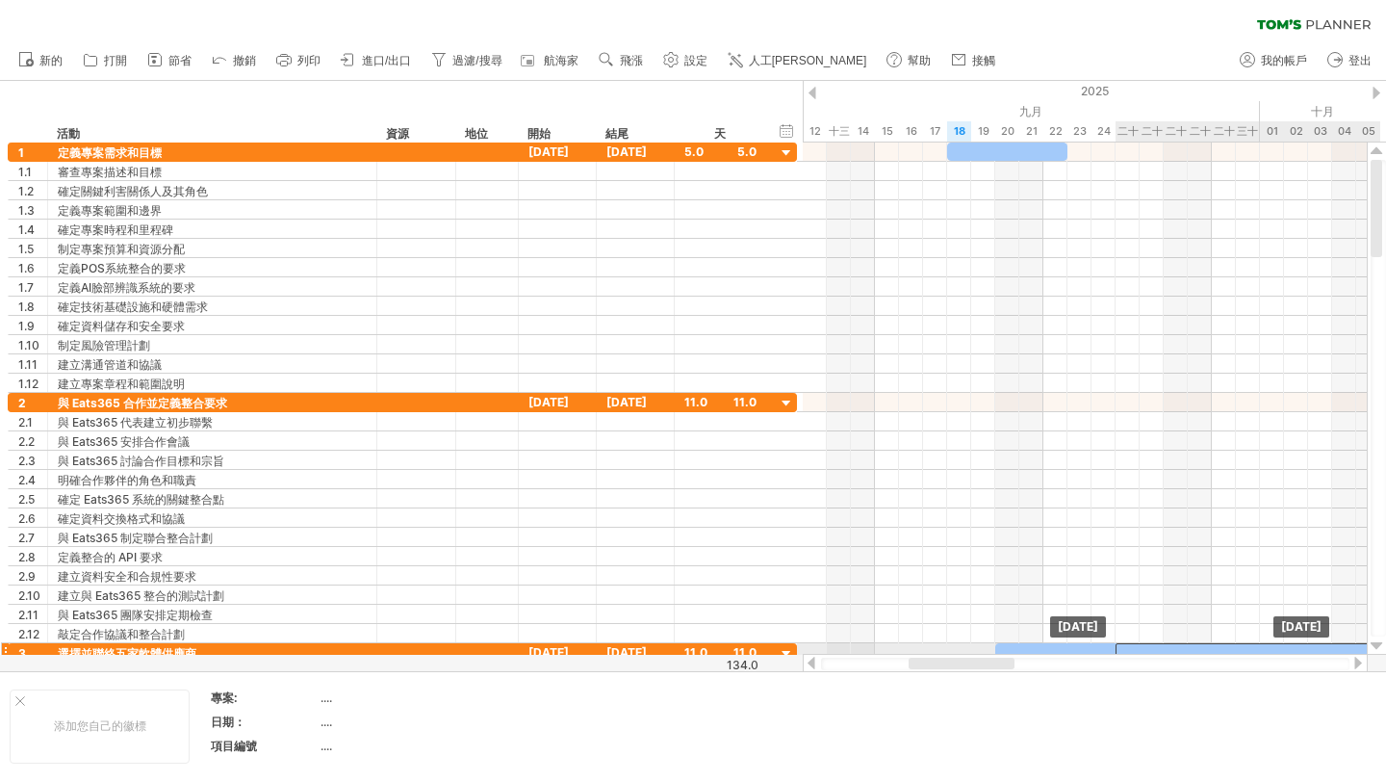
drag, startPoint x: 1300, startPoint y: 408, endPoint x: 1300, endPoint y: 649, distance: 240.7
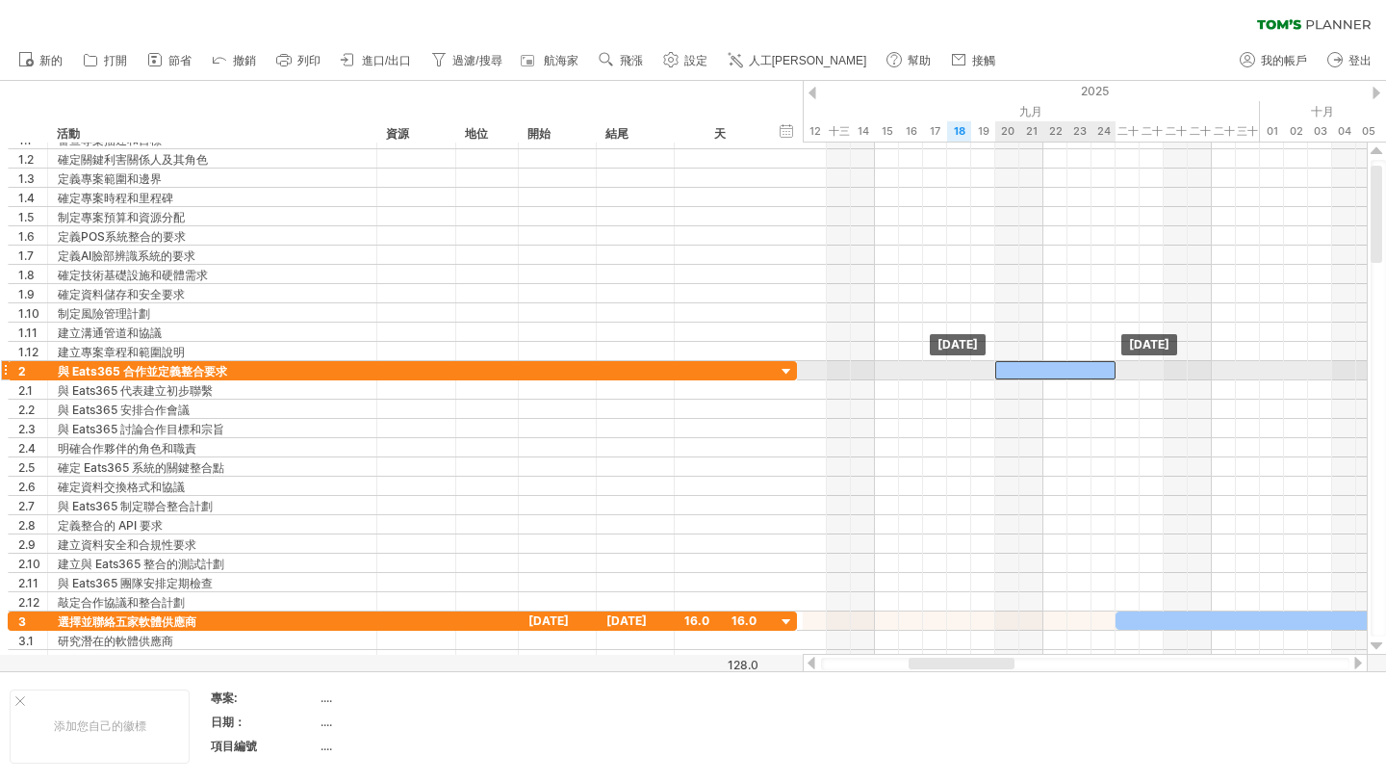
drag, startPoint x: 1066, startPoint y: 618, endPoint x: 1064, endPoint y: 372, distance: 246.5
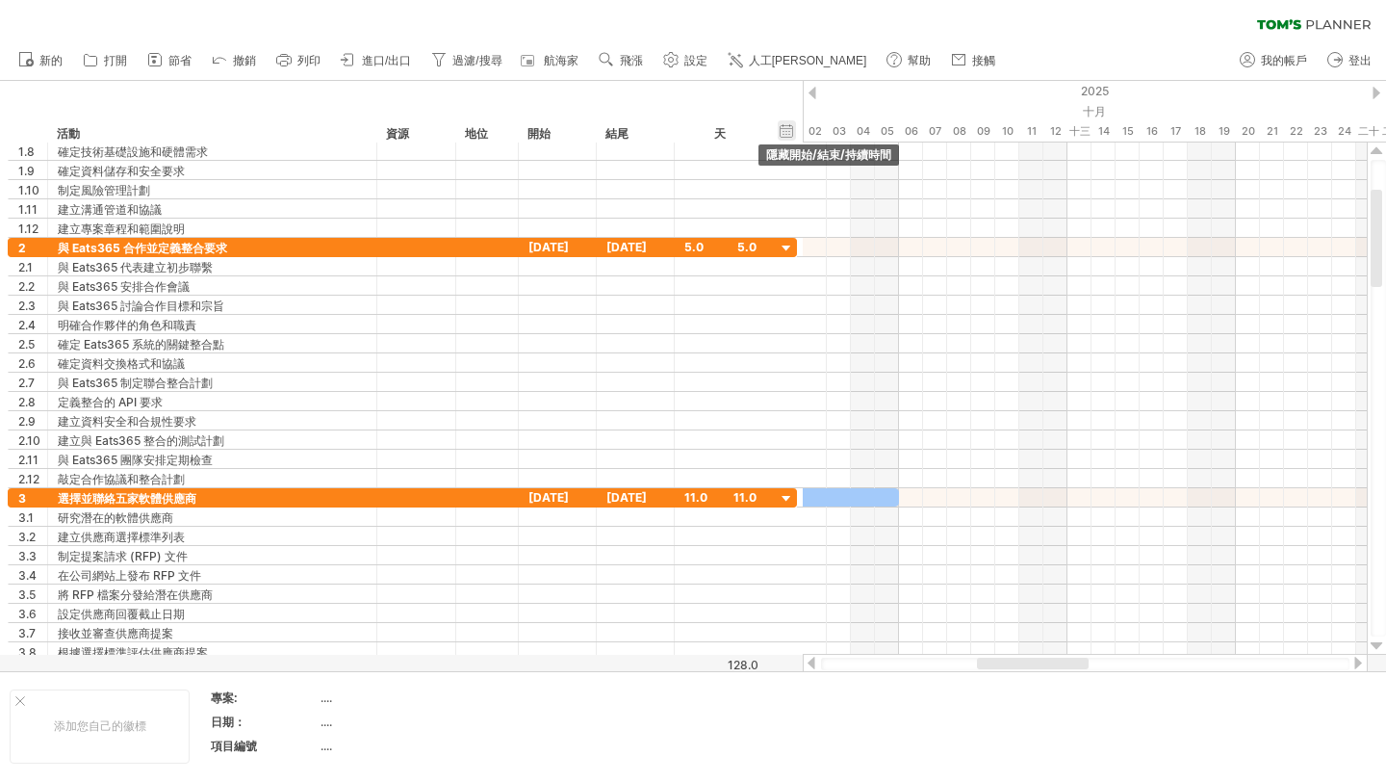
click at [784, 126] on div "隱藏開始/結束/持續時間 顯示開始/結束/持續時間" at bounding box center [787, 130] width 18 height 20
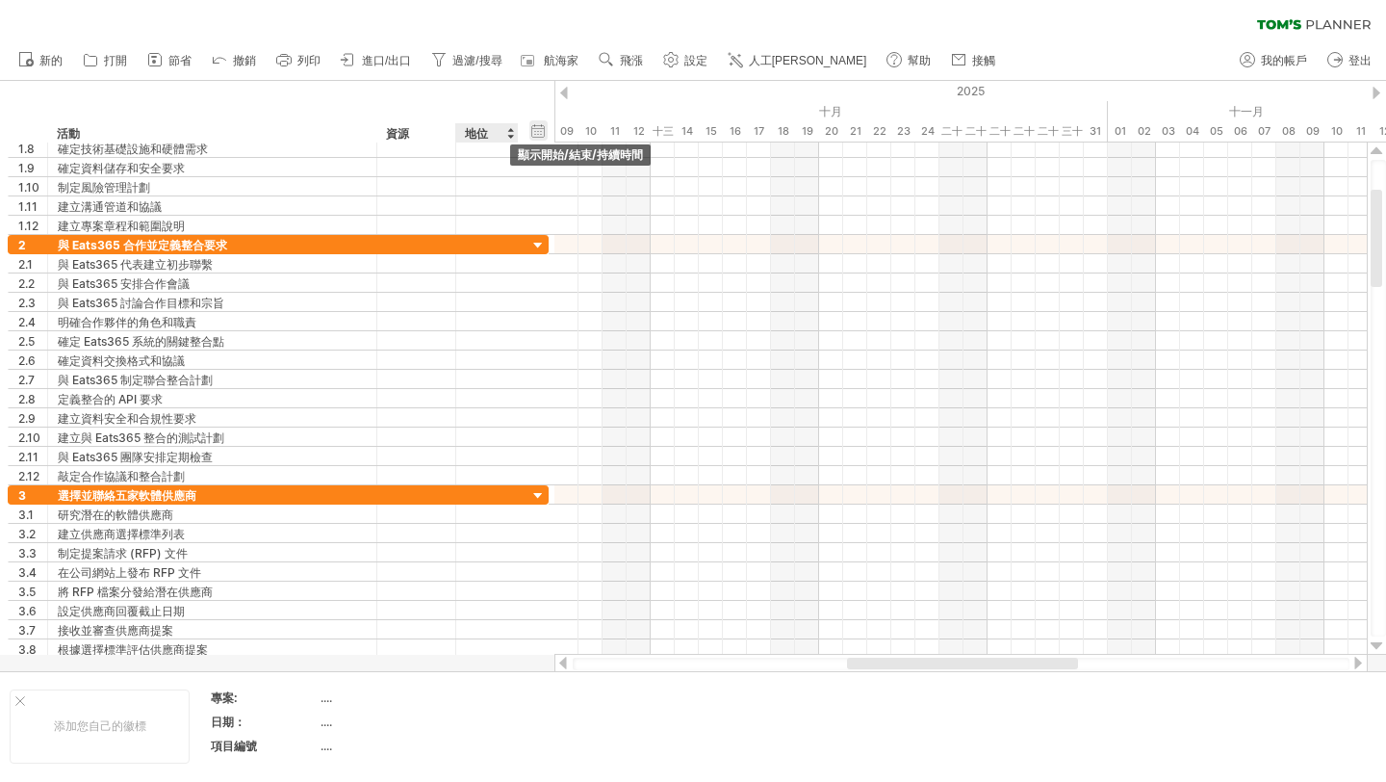
click at [533, 140] on div "隱藏開始/結束/持續時間 顯示開始/結束/持續時間" at bounding box center [538, 130] width 18 height 20
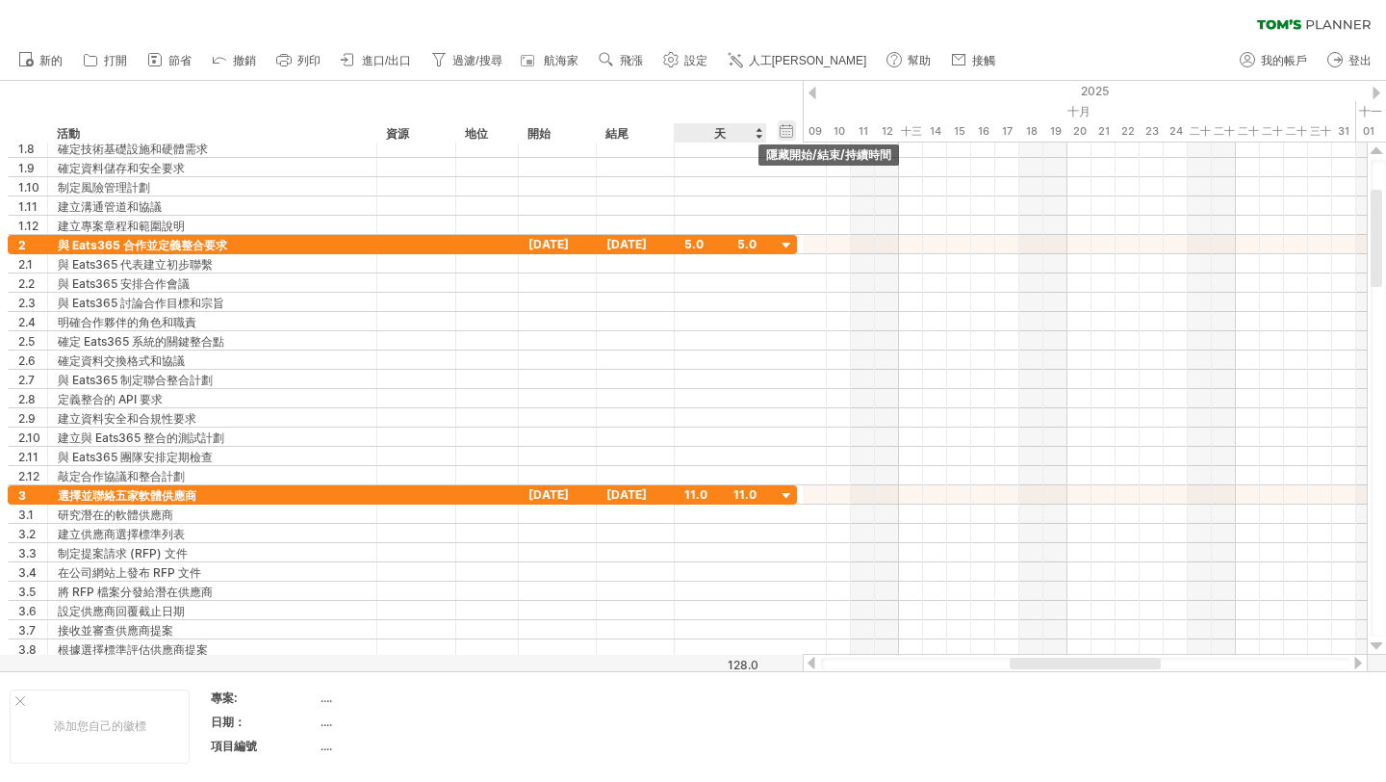
click at [787, 131] on div "隱藏開始/結束/持續時間 顯示開始/結束/持續時間" at bounding box center [787, 130] width 18 height 20
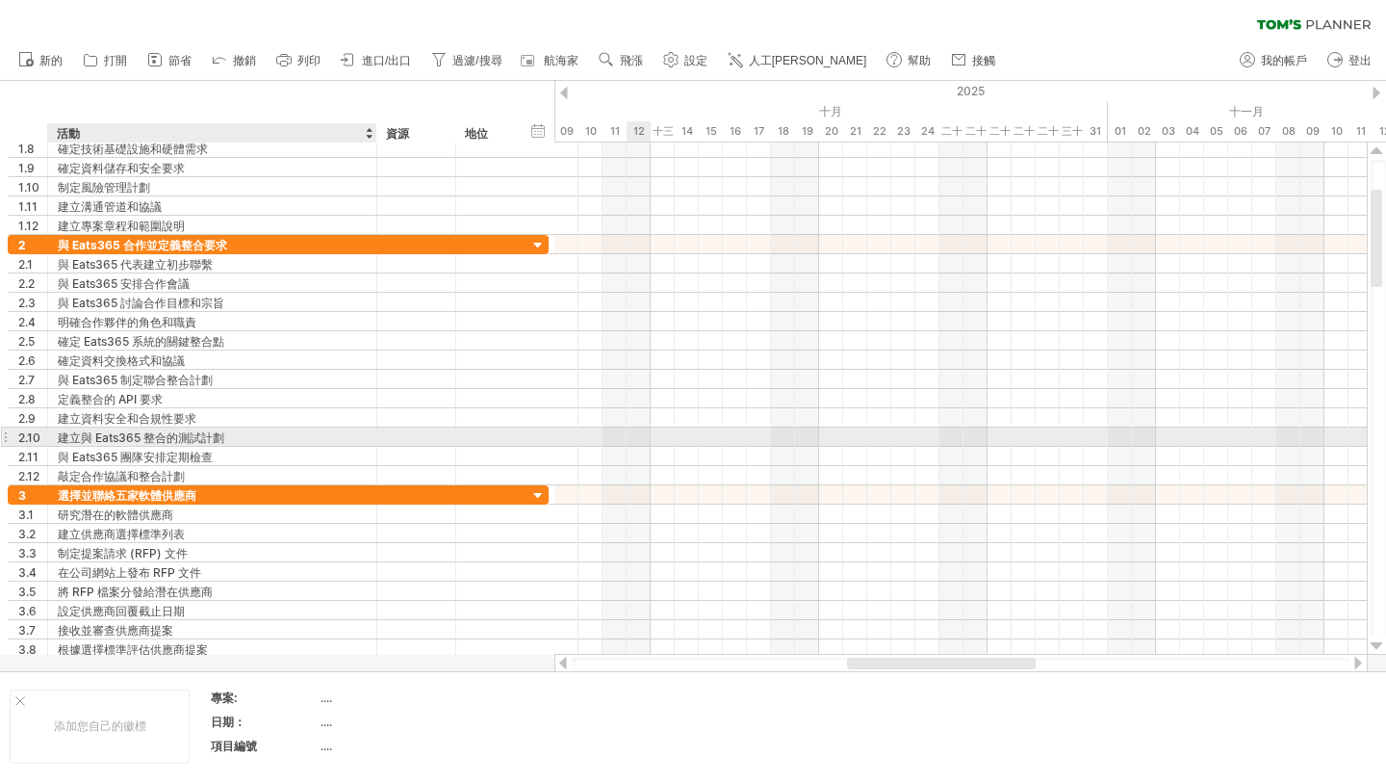
click at [245, 428] on div "建立與 Eats365 整合的測試計劃" at bounding box center [212, 436] width 309 height 18
click at [245, 428] on input "**********" at bounding box center [212, 436] width 309 height 18
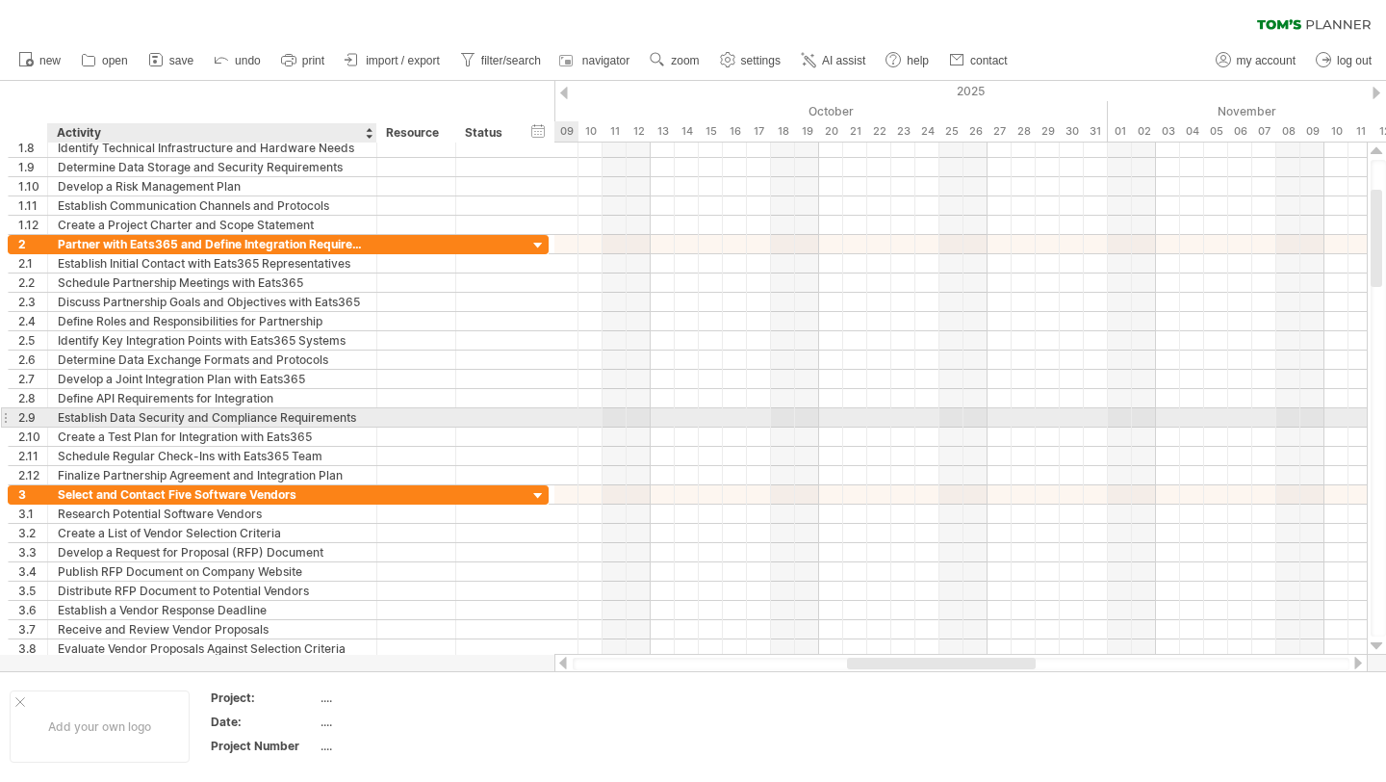
click at [374, 408] on div at bounding box center [375, 417] width 10 height 19
click at [564, 413] on div at bounding box center [961, 417] width 813 height 19
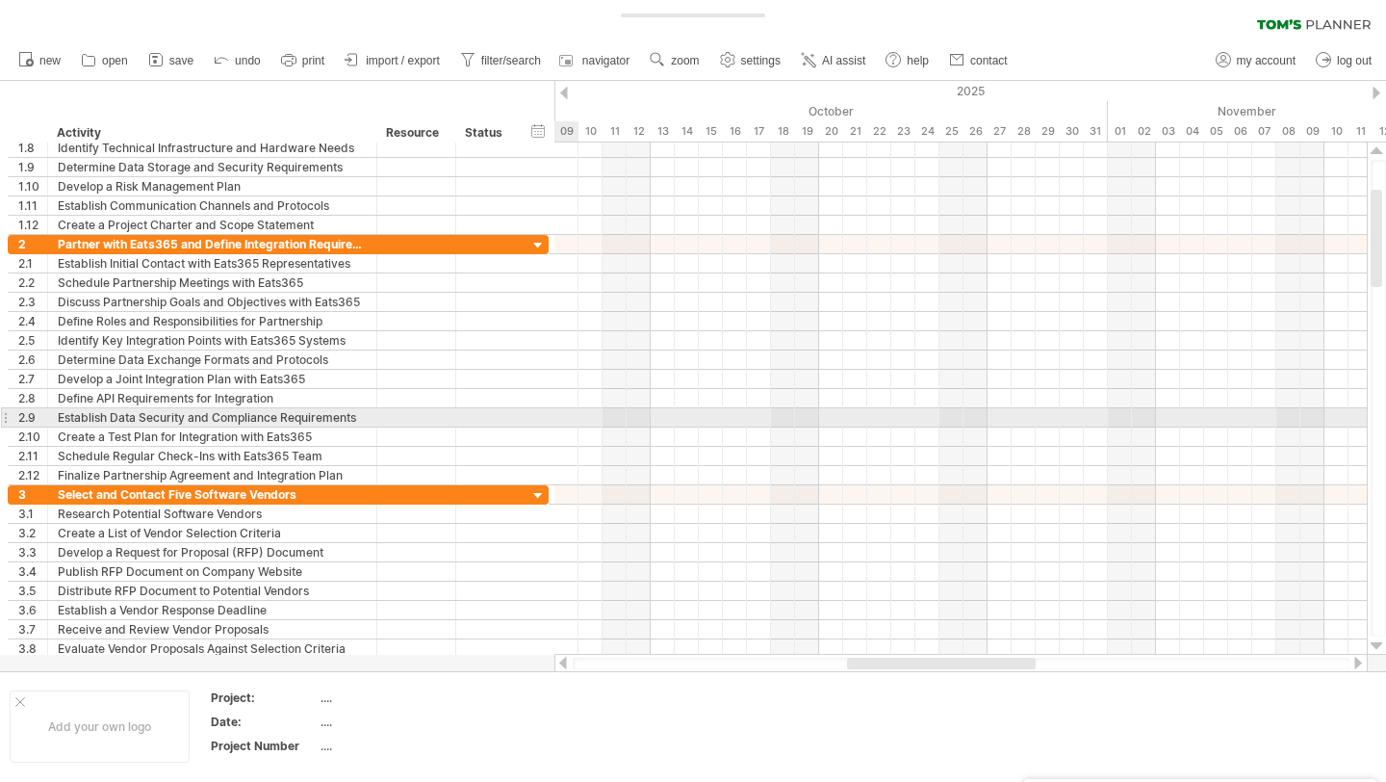
click at [564, 413] on div at bounding box center [961, 417] width 813 height 19
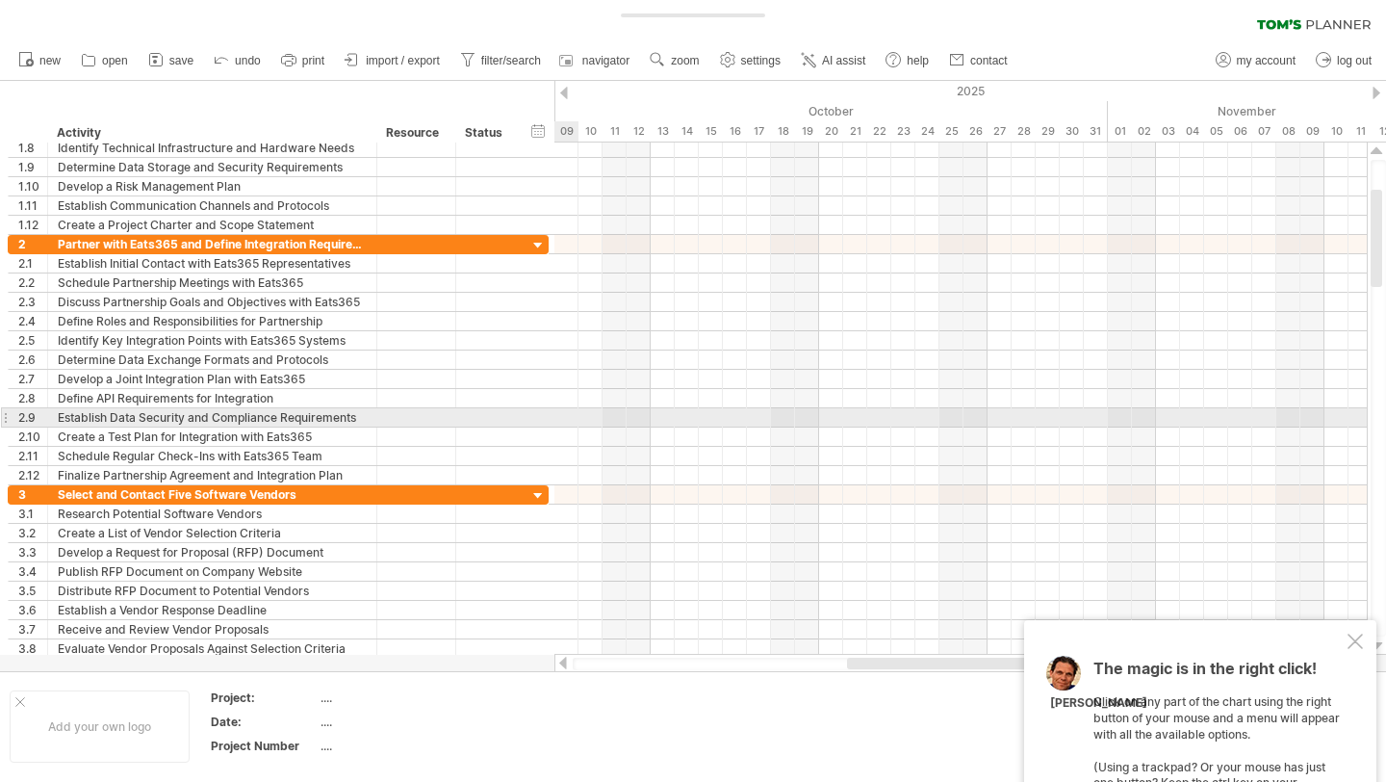
click at [564, 413] on div at bounding box center [961, 417] width 813 height 19
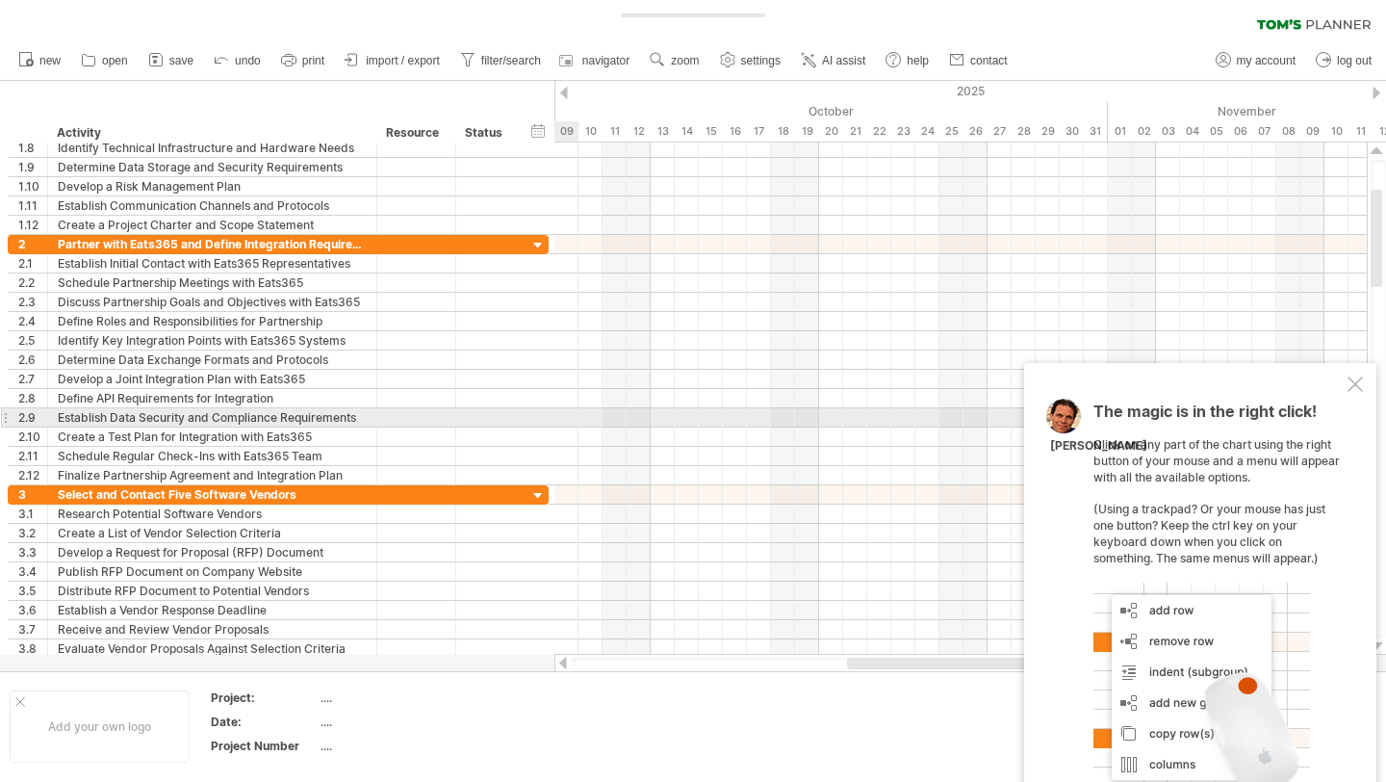
click at [564, 413] on div at bounding box center [961, 417] width 813 height 19
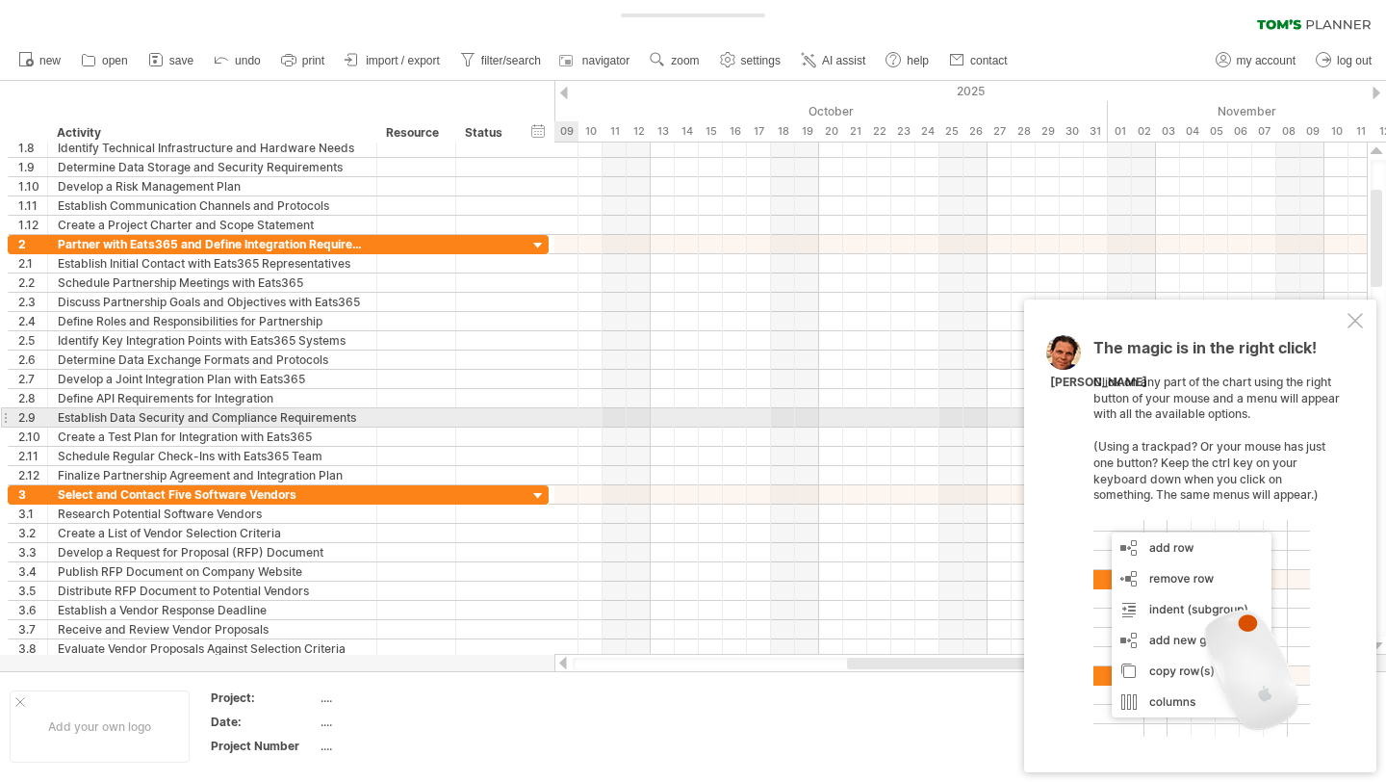
click at [564, 413] on div at bounding box center [961, 417] width 813 height 19
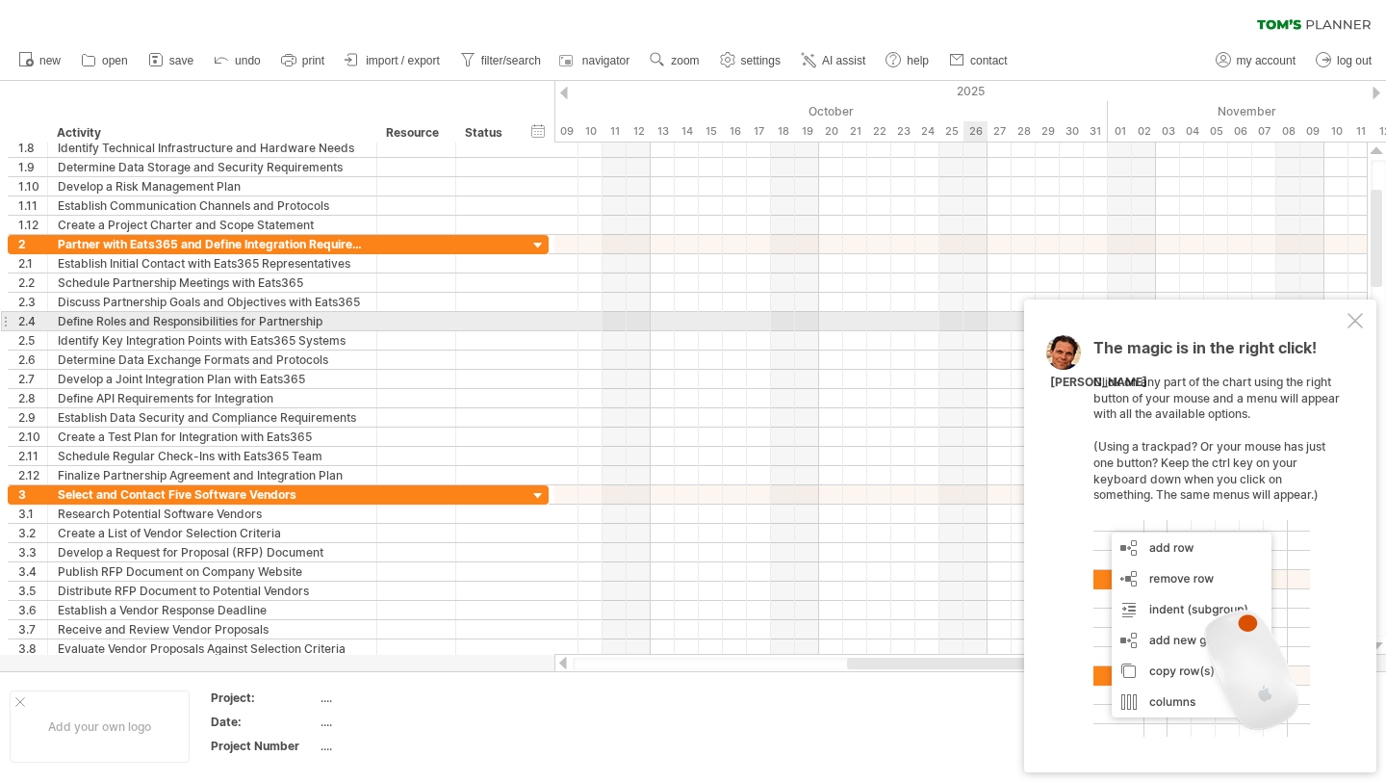
click at [1361, 318] on div at bounding box center [1355, 320] width 15 height 15
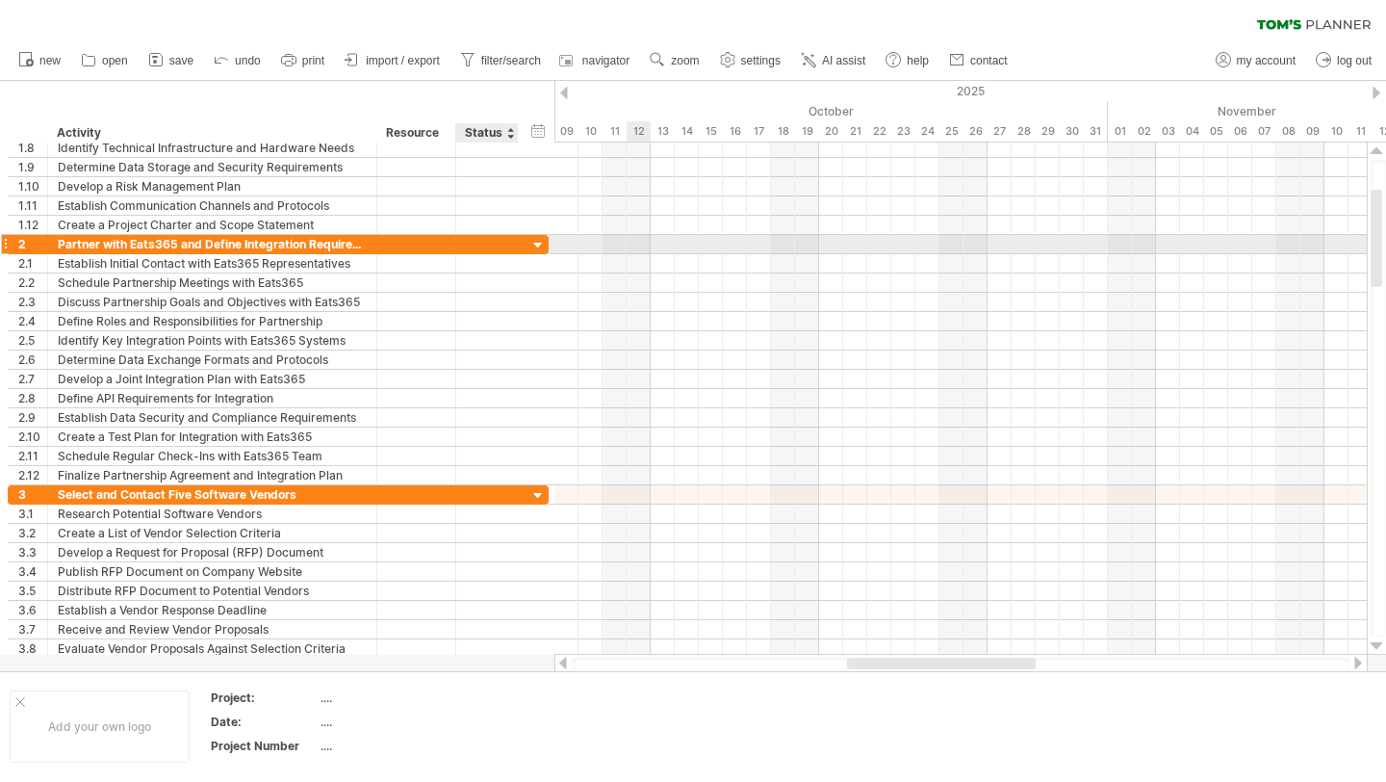
click at [540, 245] on div at bounding box center [538, 246] width 18 height 18
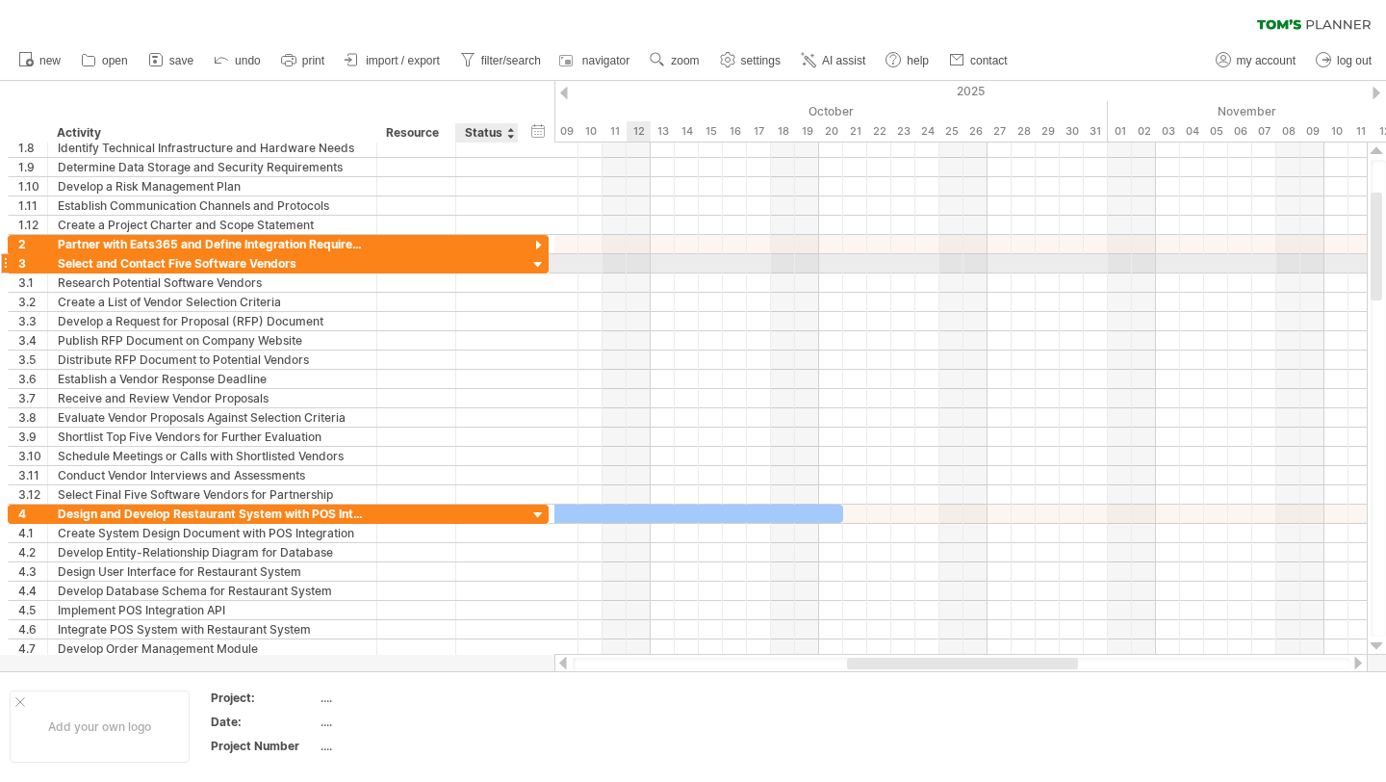
click at [539, 262] on div at bounding box center [538, 265] width 18 height 18
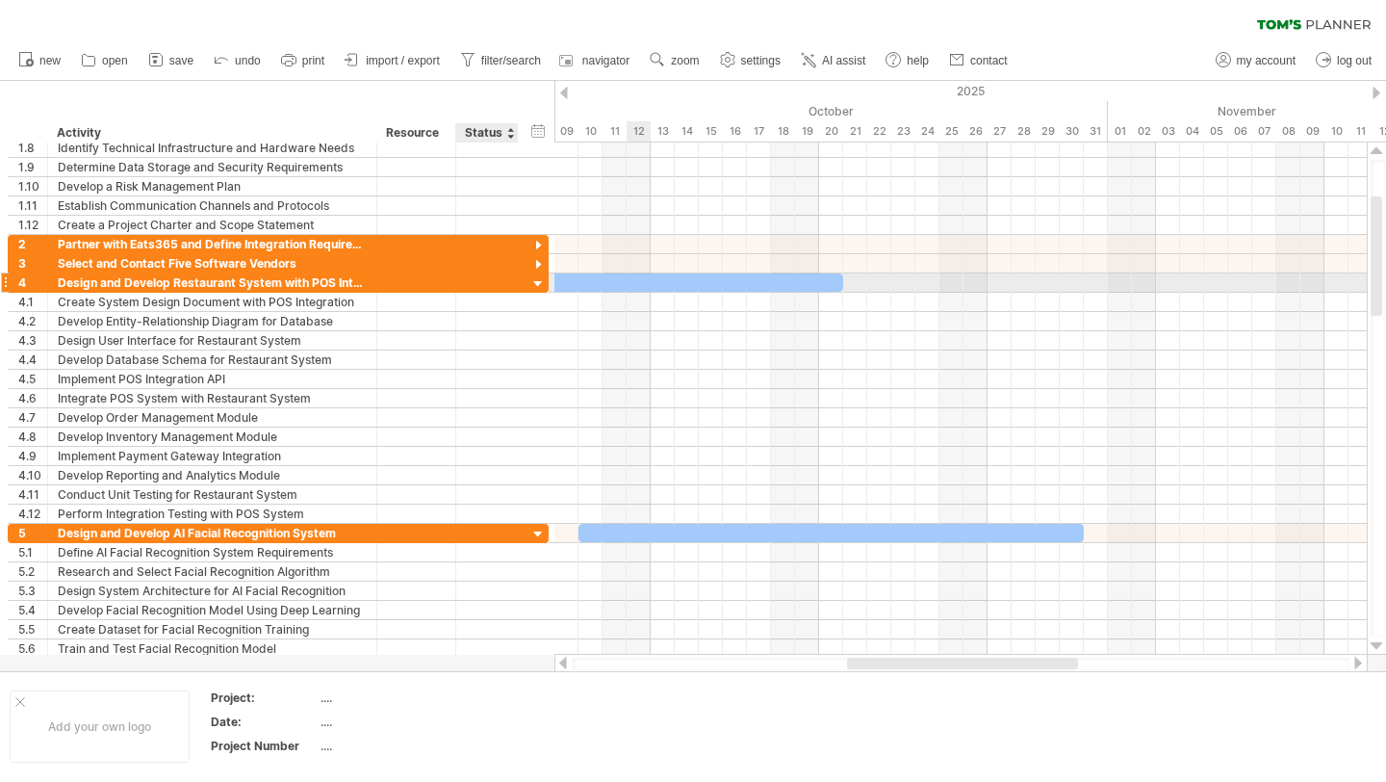
click at [539, 288] on div at bounding box center [538, 284] width 18 height 18
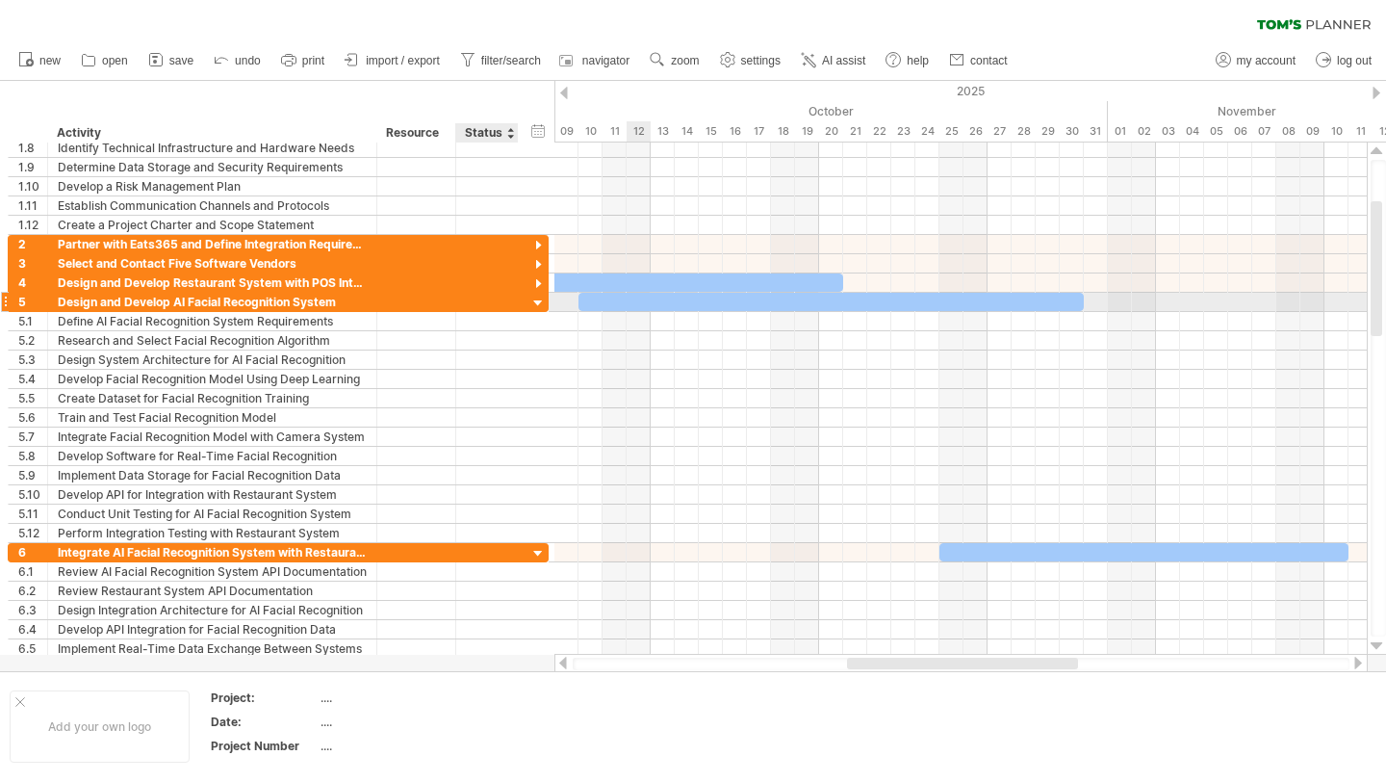
click at [538, 304] on div at bounding box center [538, 304] width 18 height 18
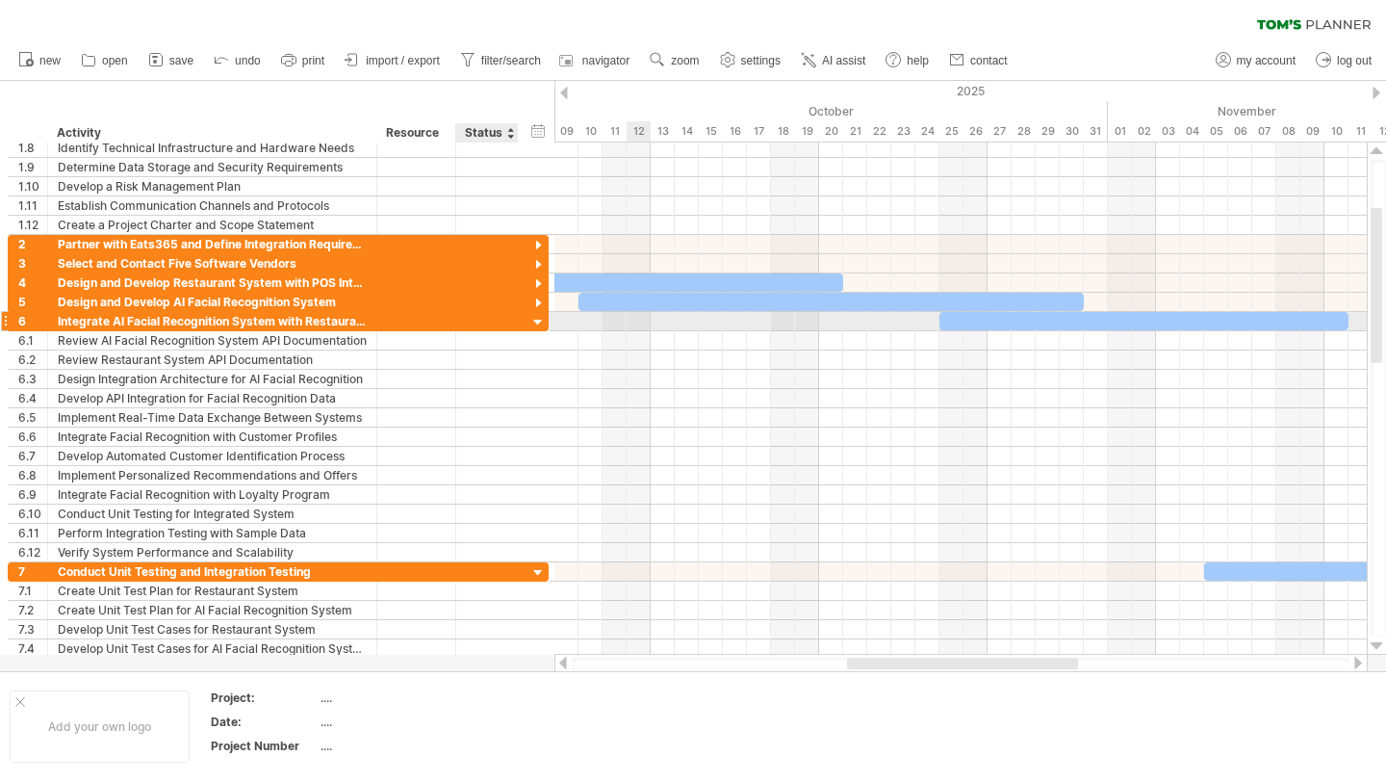
click at [538, 323] on div at bounding box center [538, 323] width 18 height 18
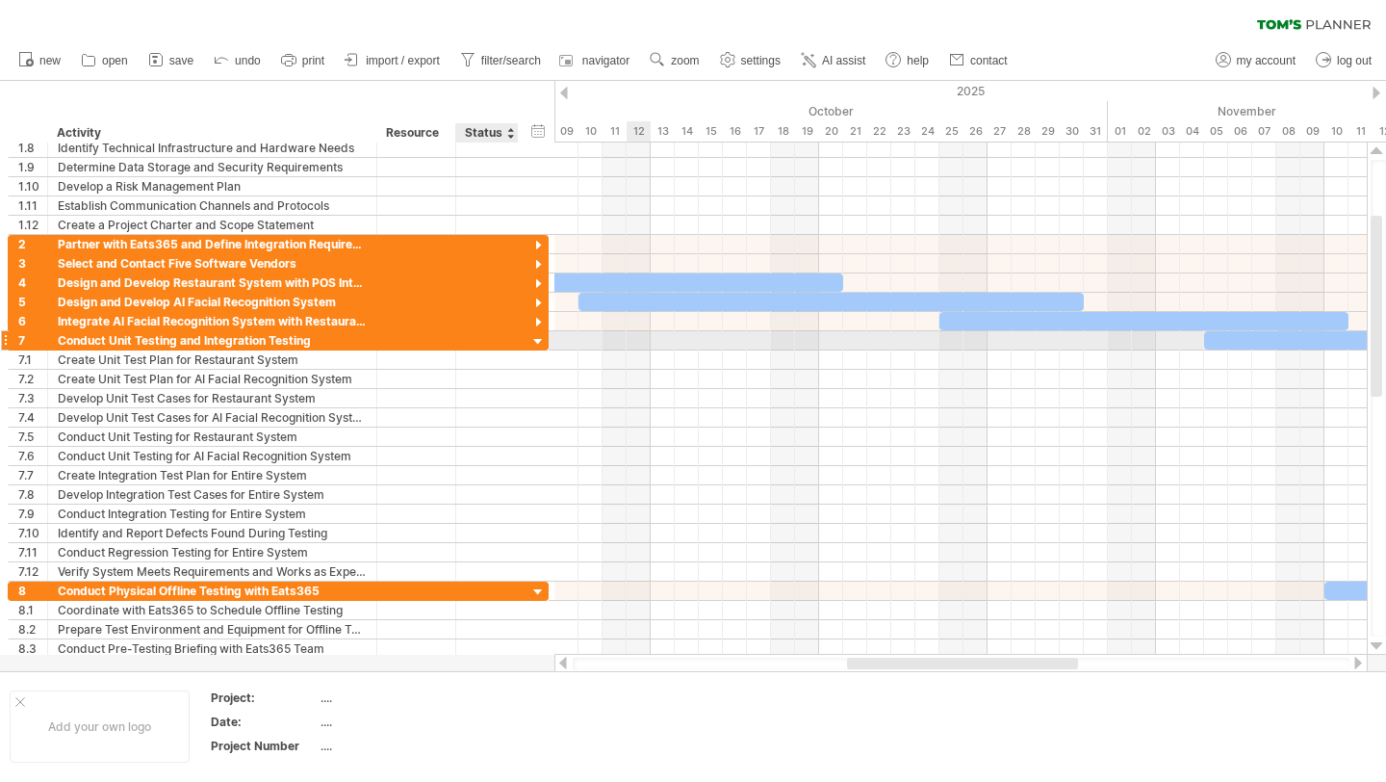
click at [535, 345] on div at bounding box center [538, 342] width 18 height 18
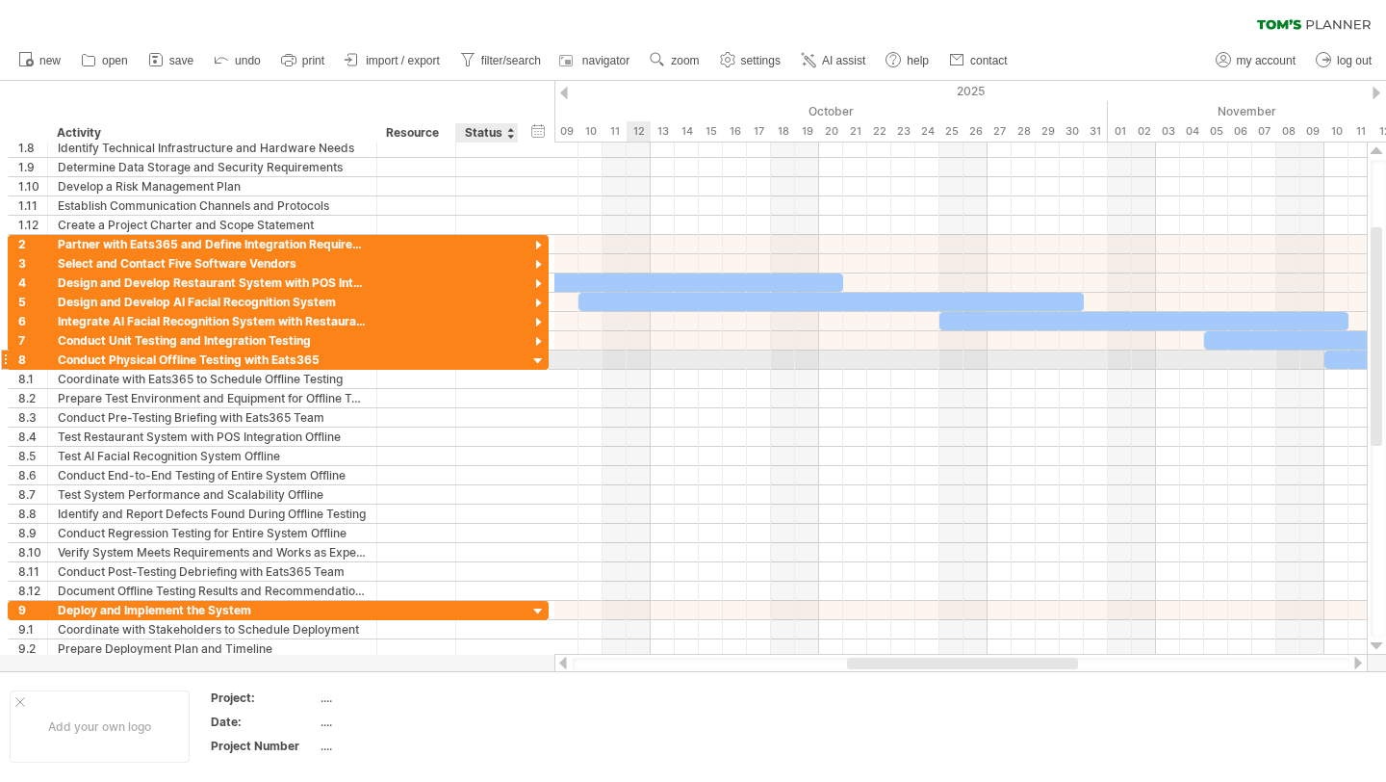
click at [536, 364] on div at bounding box center [538, 361] width 18 height 18
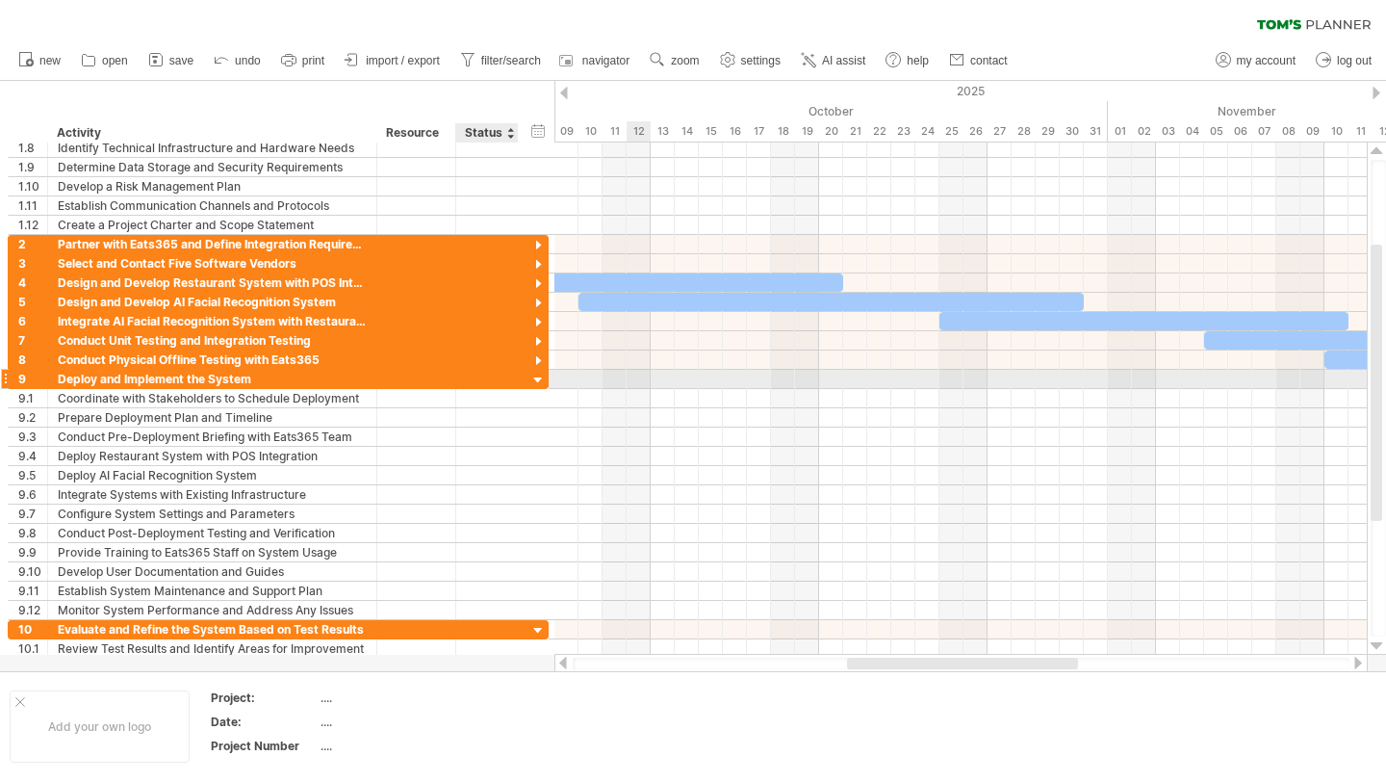
click at [538, 379] on div at bounding box center [538, 381] width 18 height 18
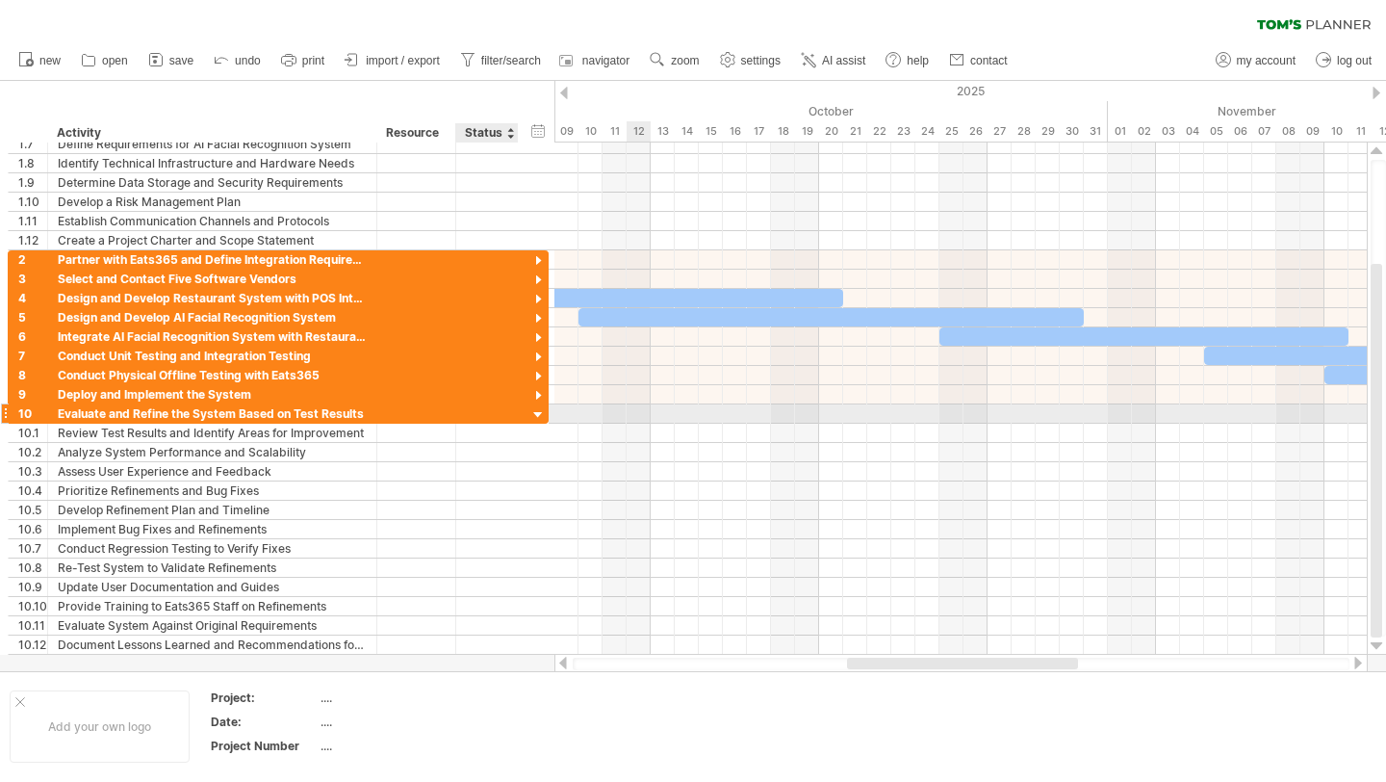
click at [538, 412] on div at bounding box center [538, 415] width 18 height 18
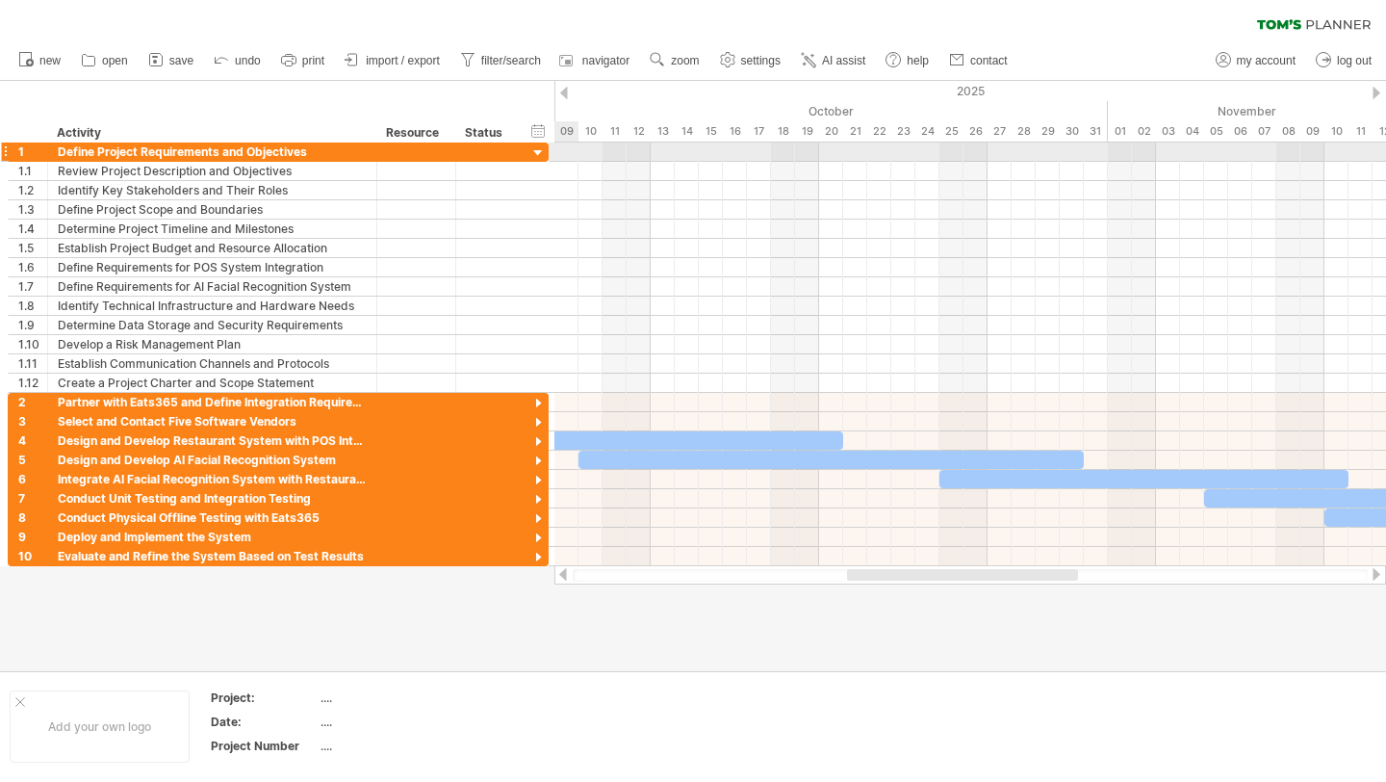
click at [536, 151] on div at bounding box center [538, 153] width 18 height 18
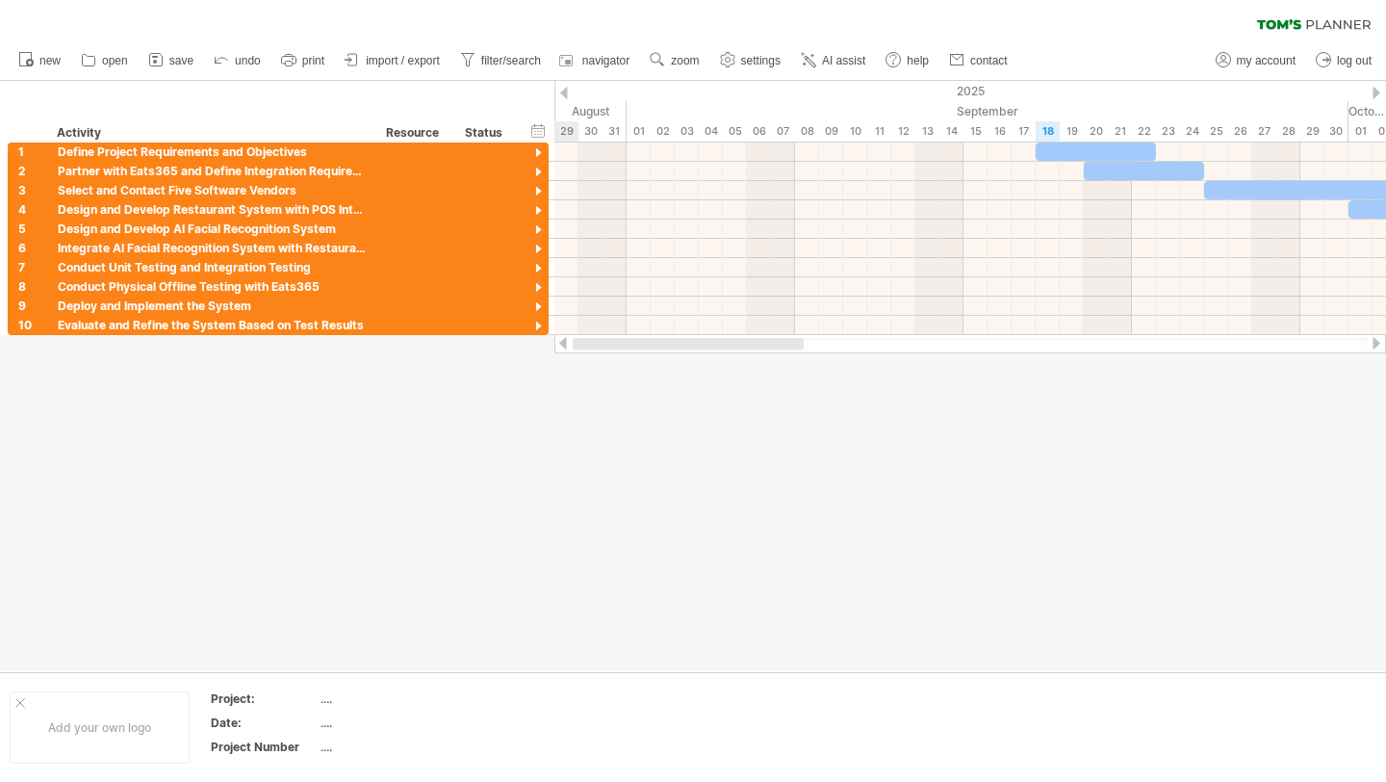
drag, startPoint x: 915, startPoint y: 344, endPoint x: 605, endPoint y: 399, distance: 314.8
click at [605, 399] on div "Trying to reach [DOMAIN_NAME] Connected again... 0% clear filter new 1" at bounding box center [693, 391] width 1386 height 782
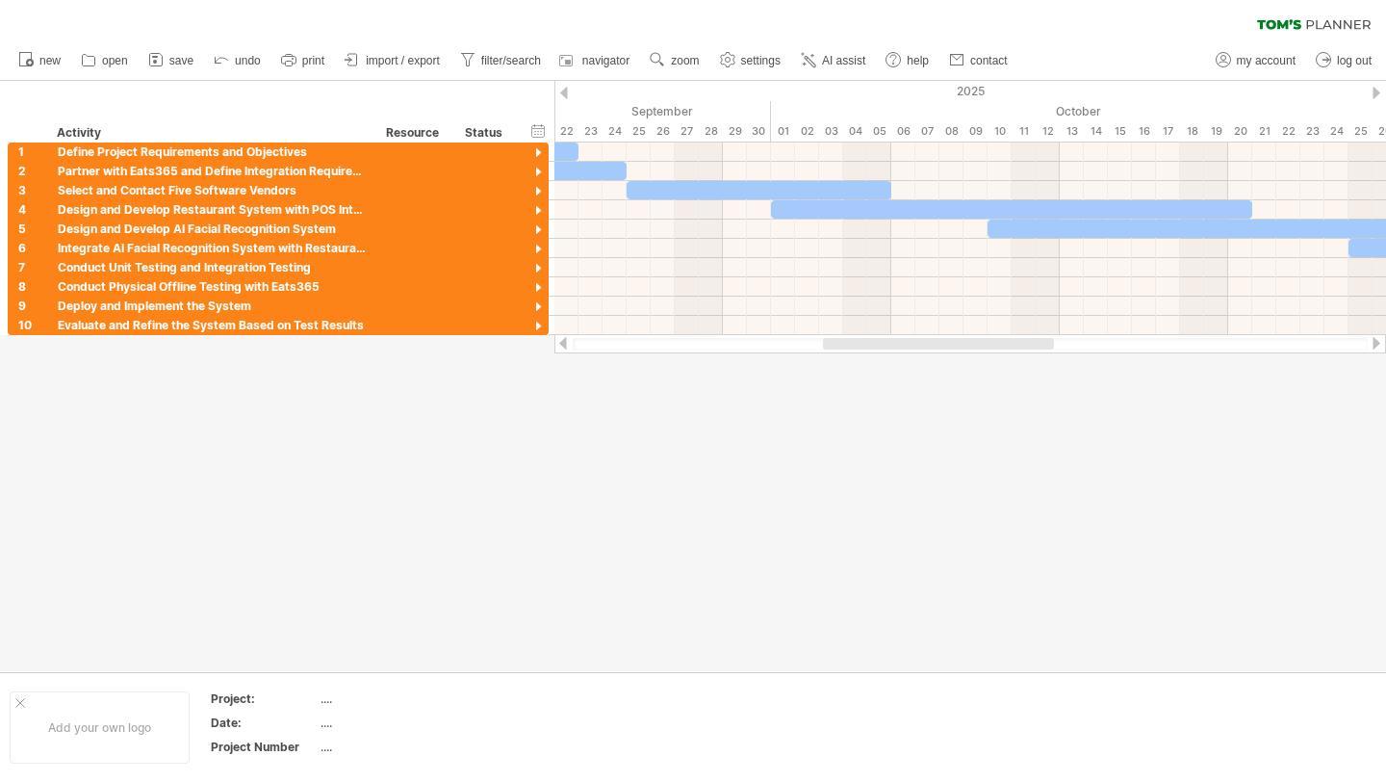
drag, startPoint x: 716, startPoint y: 346, endPoint x: 852, endPoint y: 348, distance: 135.8
click at [852, 348] on div at bounding box center [938, 344] width 231 height 12
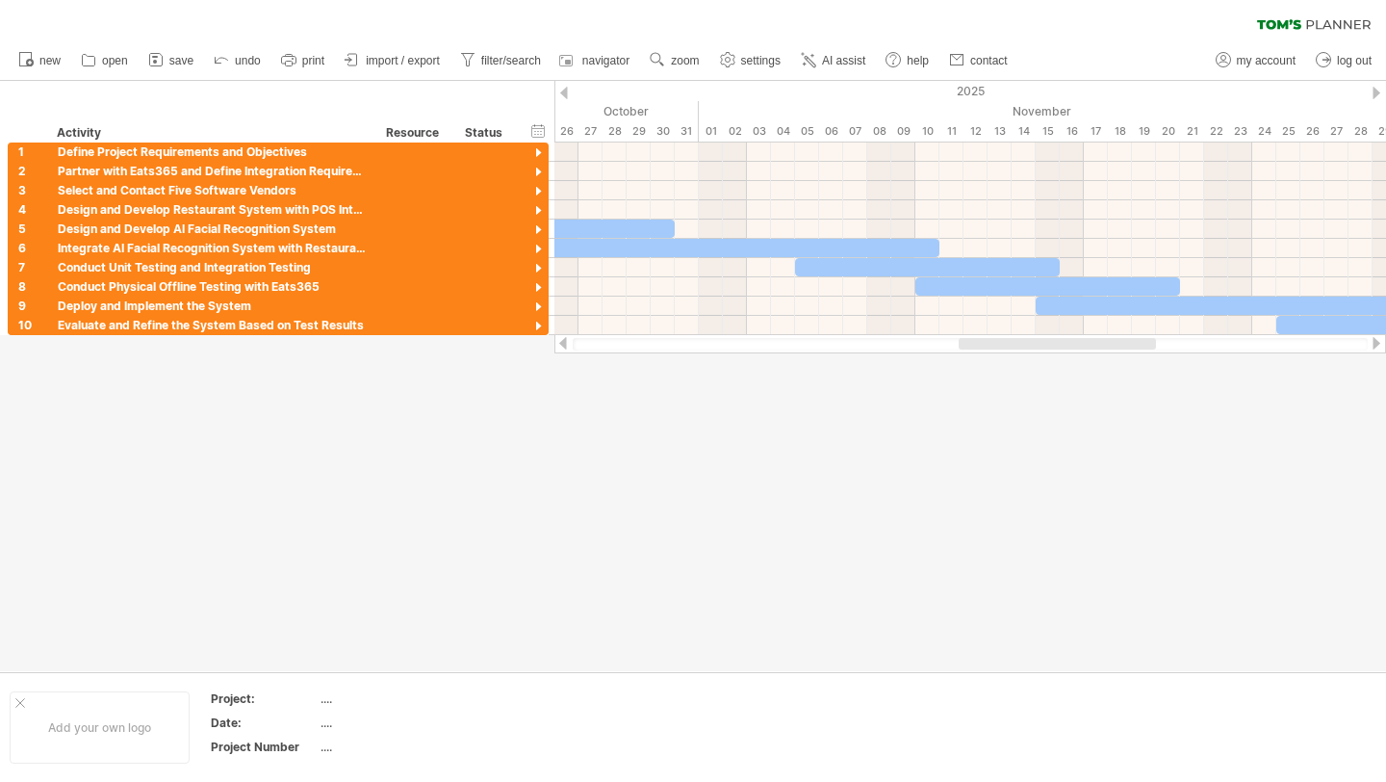
drag, startPoint x: 852, startPoint y: 348, endPoint x: 1077, endPoint y: 347, distance: 225.3
click at [1077, 347] on div at bounding box center [1057, 344] width 197 height 12
click at [1077, 347] on div at bounding box center [1076, 344] width 231 height 12
